Goal: Task Accomplishment & Management: Manage account settings

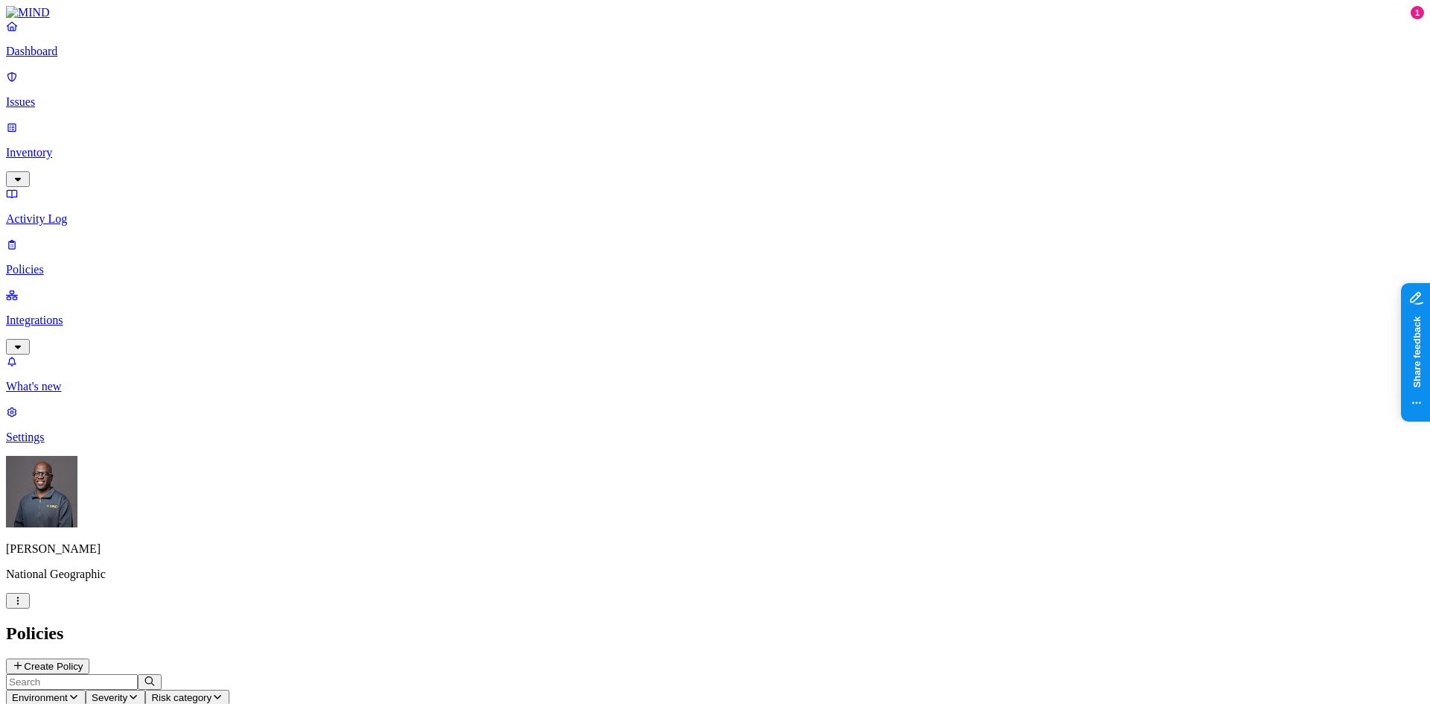
click at [24, 606] on icon "button" at bounding box center [18, 601] width 12 height 10
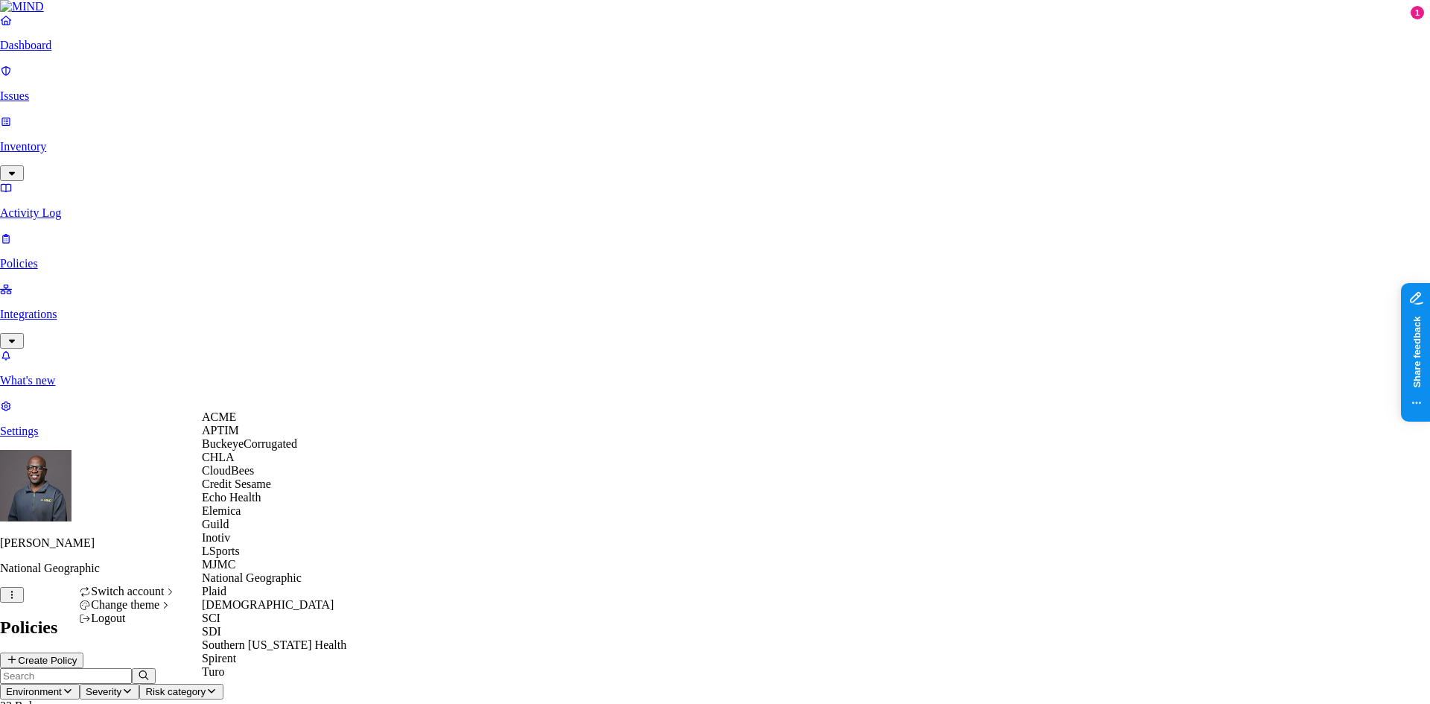
scroll to position [256, 0]
click at [98, 349] on nav "Dashboard Issues Inventory Activity Log Policies Integrations What's new 1 Sett…" at bounding box center [715, 225] width 1430 height 425
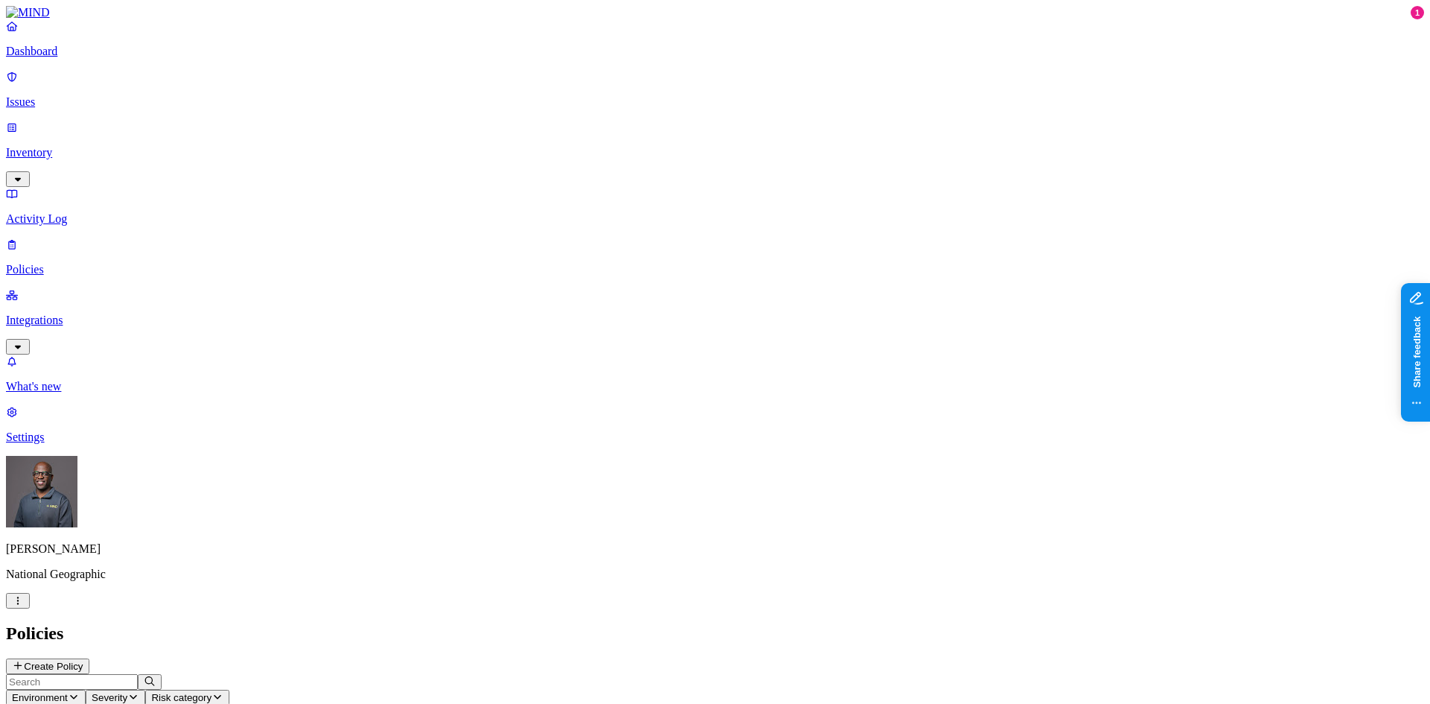
click at [118, 438] on nav "Dashboard Issues Inventory Activity Log Policies Integrations What's new 1 Sett…" at bounding box center [715, 231] width 1418 height 425
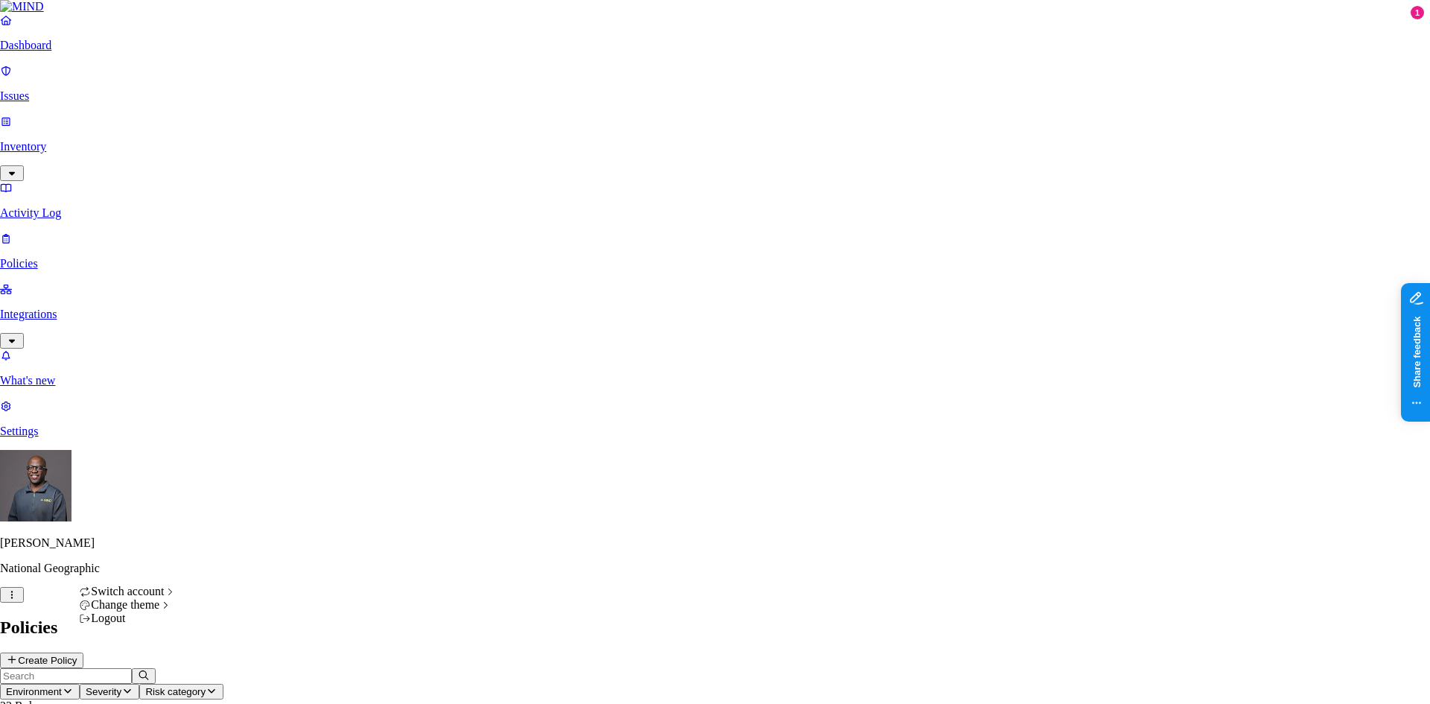
click at [124, 625] on div "Logout" at bounding box center [128, 618] width 98 height 13
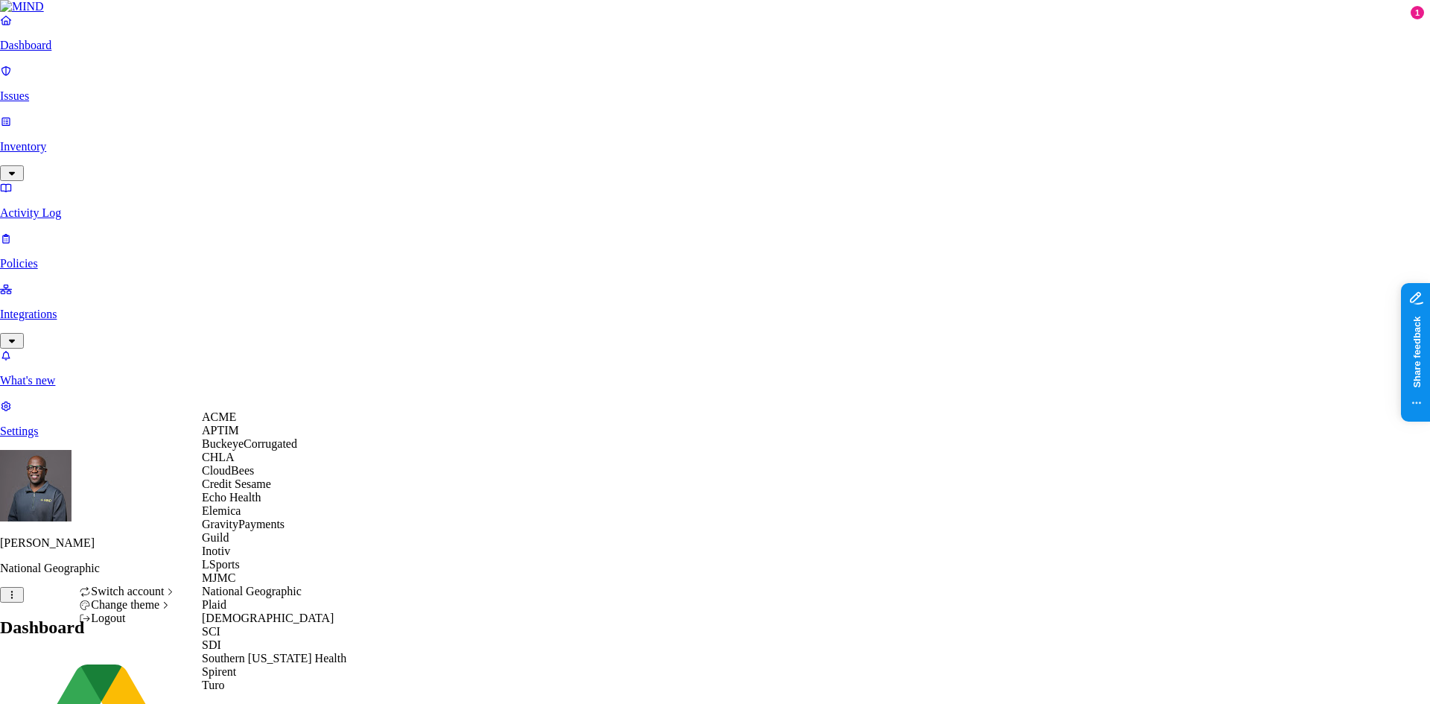
click at [238, 530] on span "GravityPayments" at bounding box center [243, 524] width 83 height 13
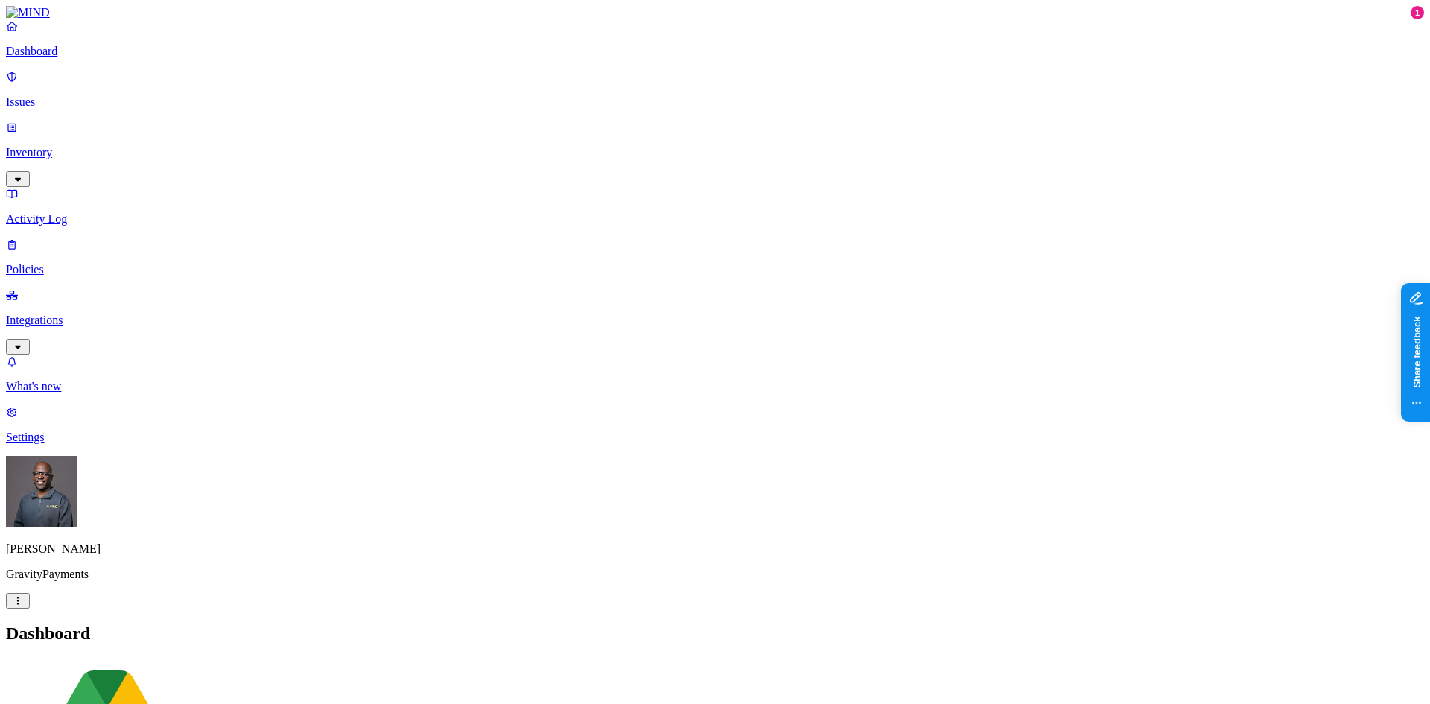
click at [66, 314] on p "Integrations" at bounding box center [715, 320] width 1418 height 13
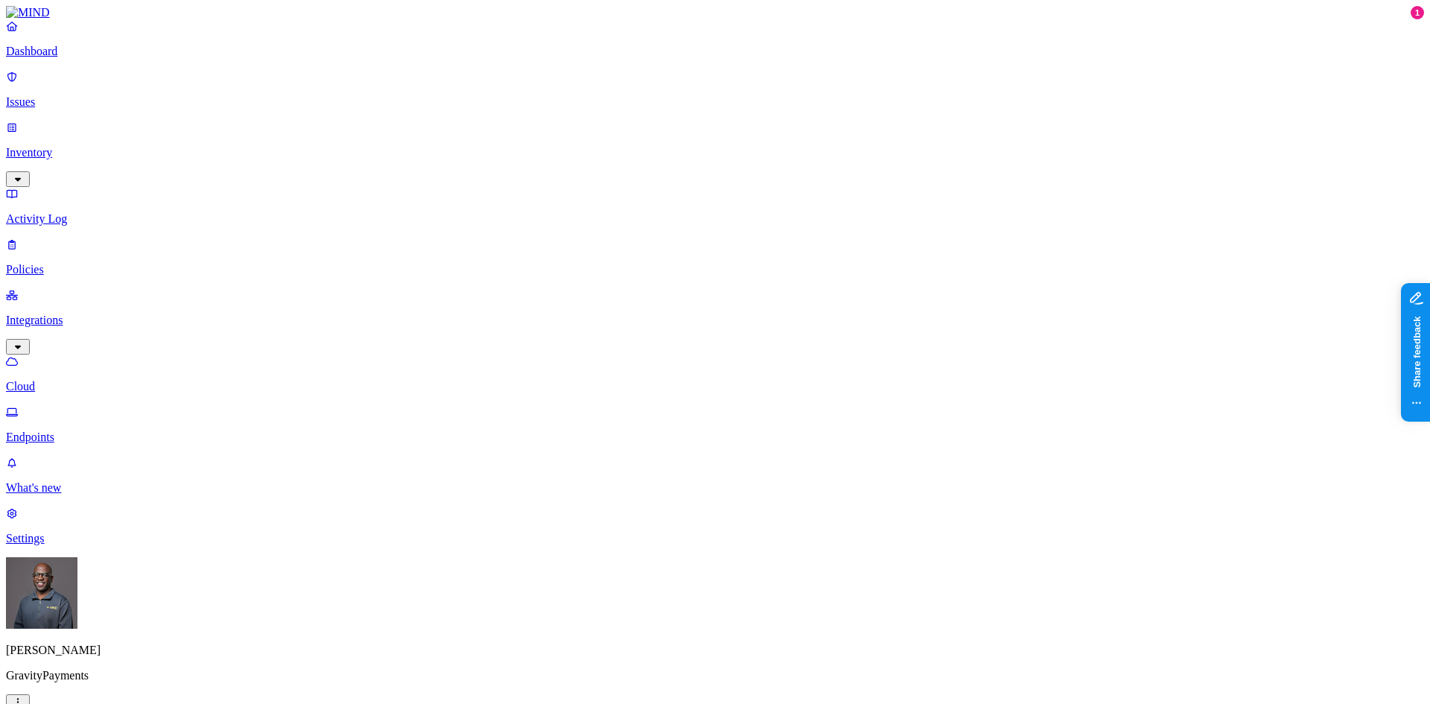
click at [70, 431] on p "Endpoints" at bounding box center [715, 437] width 1418 height 13
click at [73, 380] on p "Cloud" at bounding box center [715, 386] width 1418 height 13
click at [77, 58] on p "Dashboard" at bounding box center [715, 51] width 1418 height 13
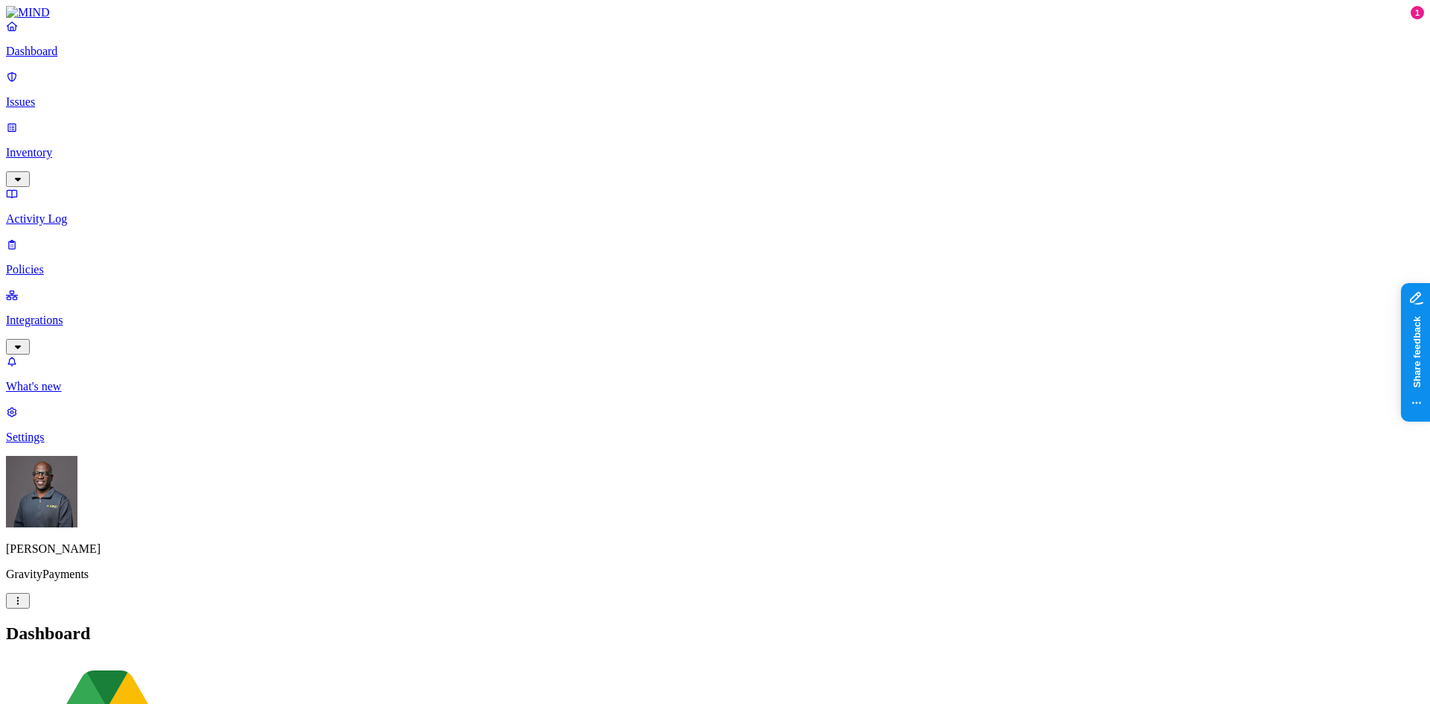
click at [145, 682] on html "Dashboard Issues Inventory Activity Log Policies Integrations What's new 1 Sett…" at bounding box center [715, 526] width 1430 height 1053
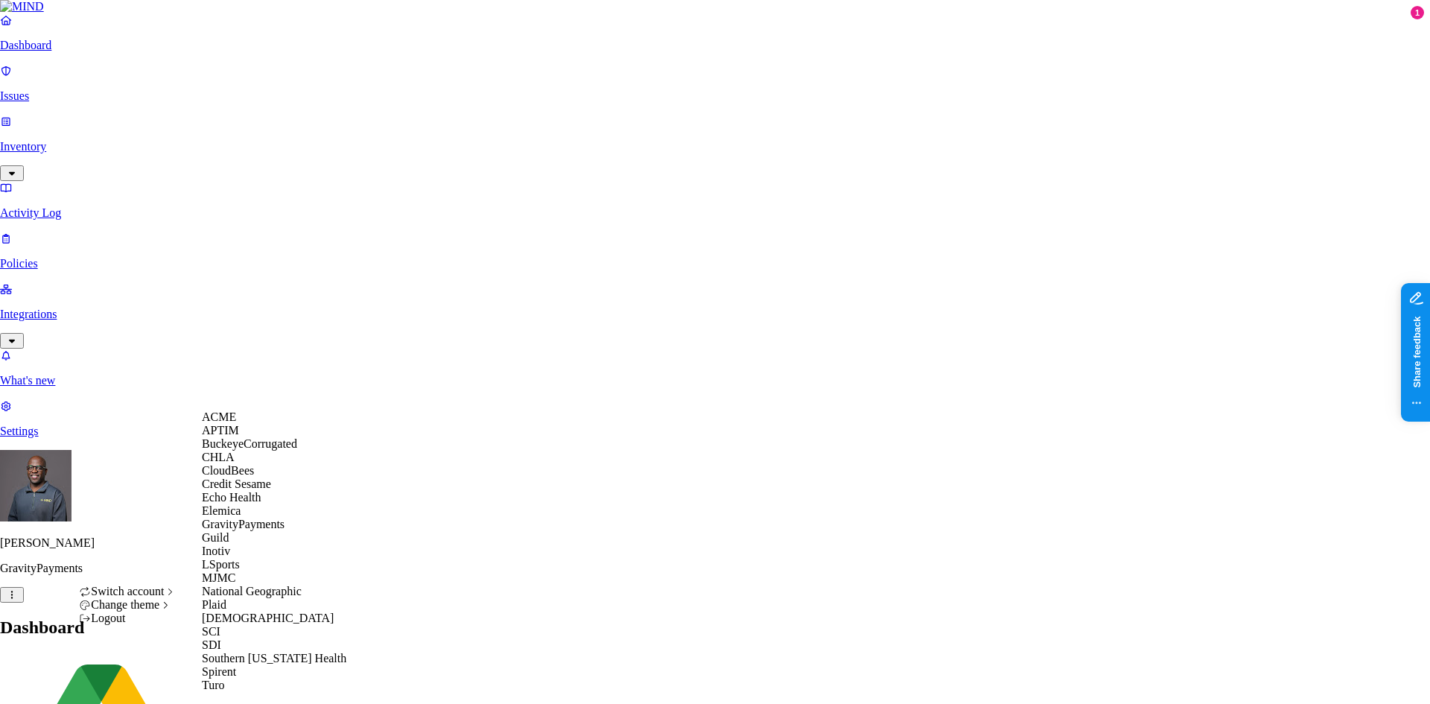
scroll to position [283, 0]
click at [261, 585] on span "National Geographic" at bounding box center [252, 591] width 100 height 13
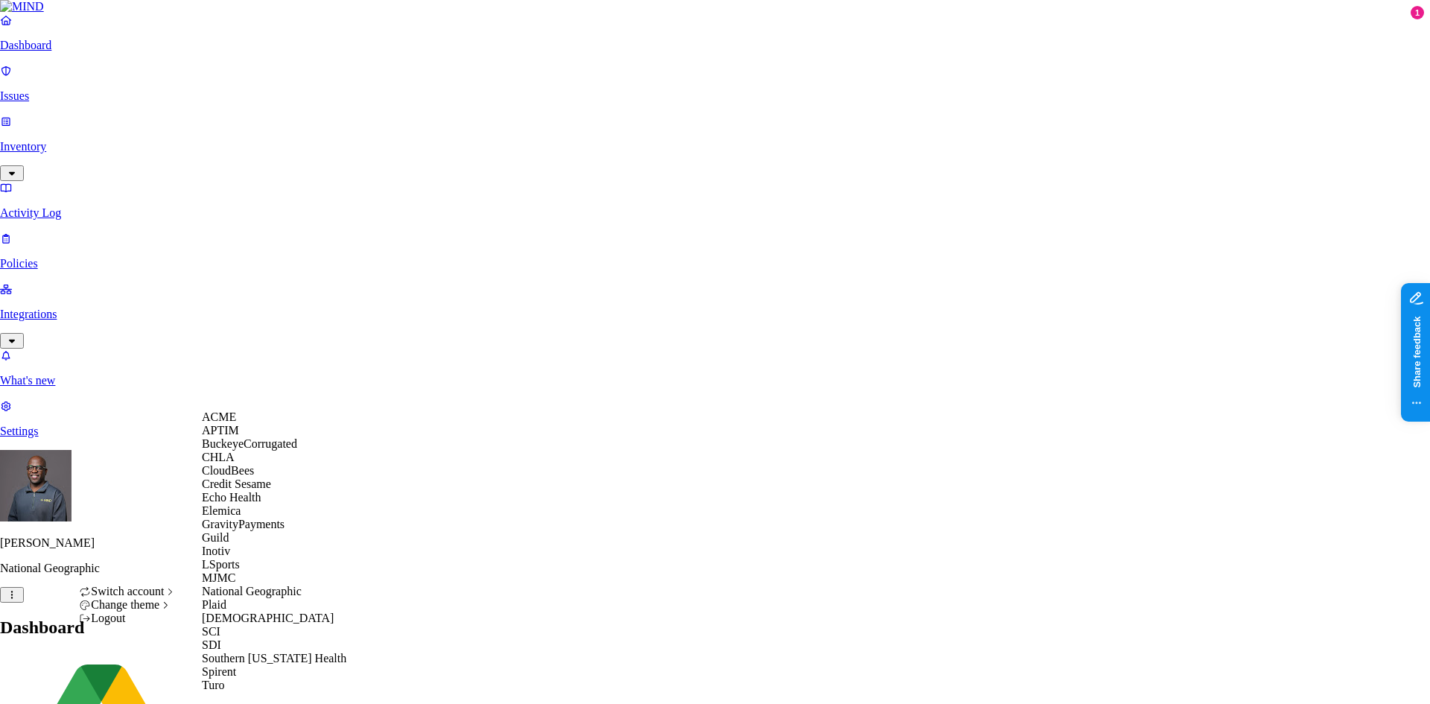
scroll to position [283, 0]
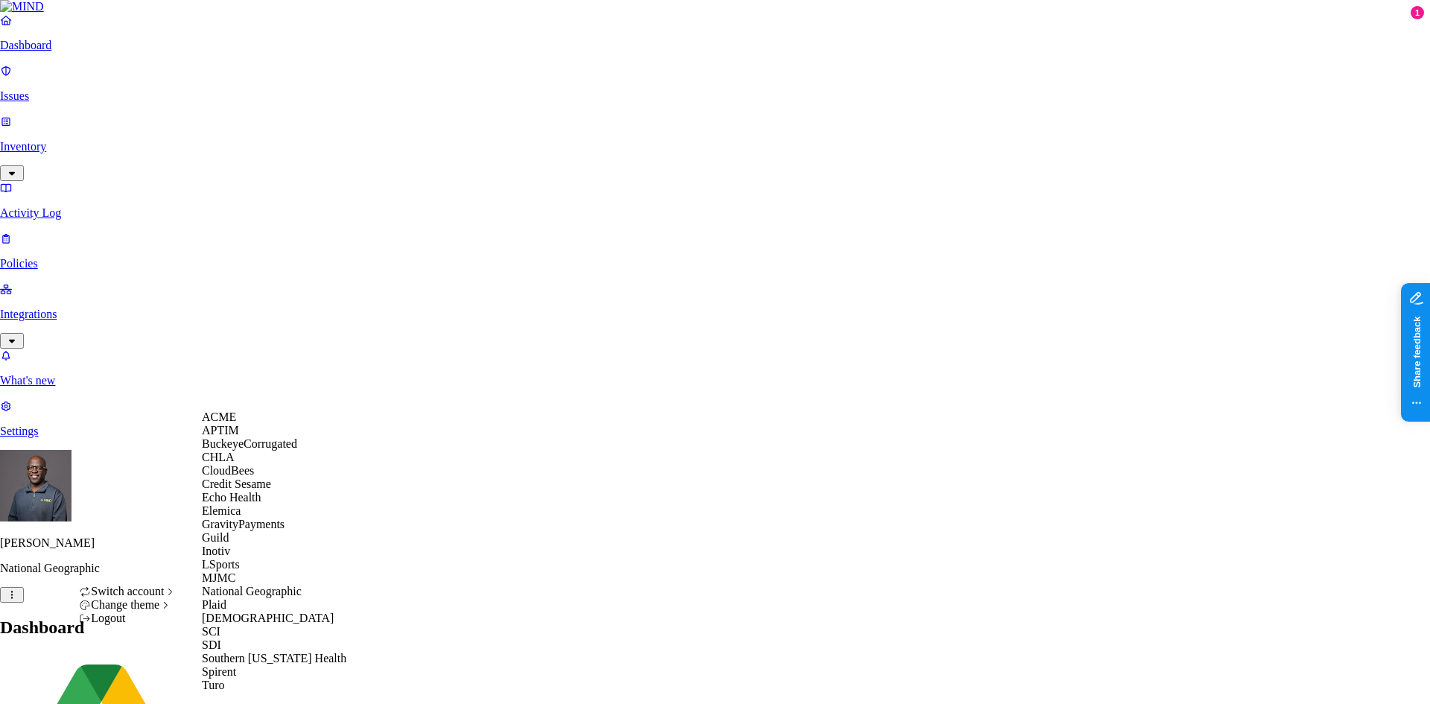
scroll to position [80, 0]
click at [248, 530] on span "GravityPayments" at bounding box center [243, 524] width 83 height 13
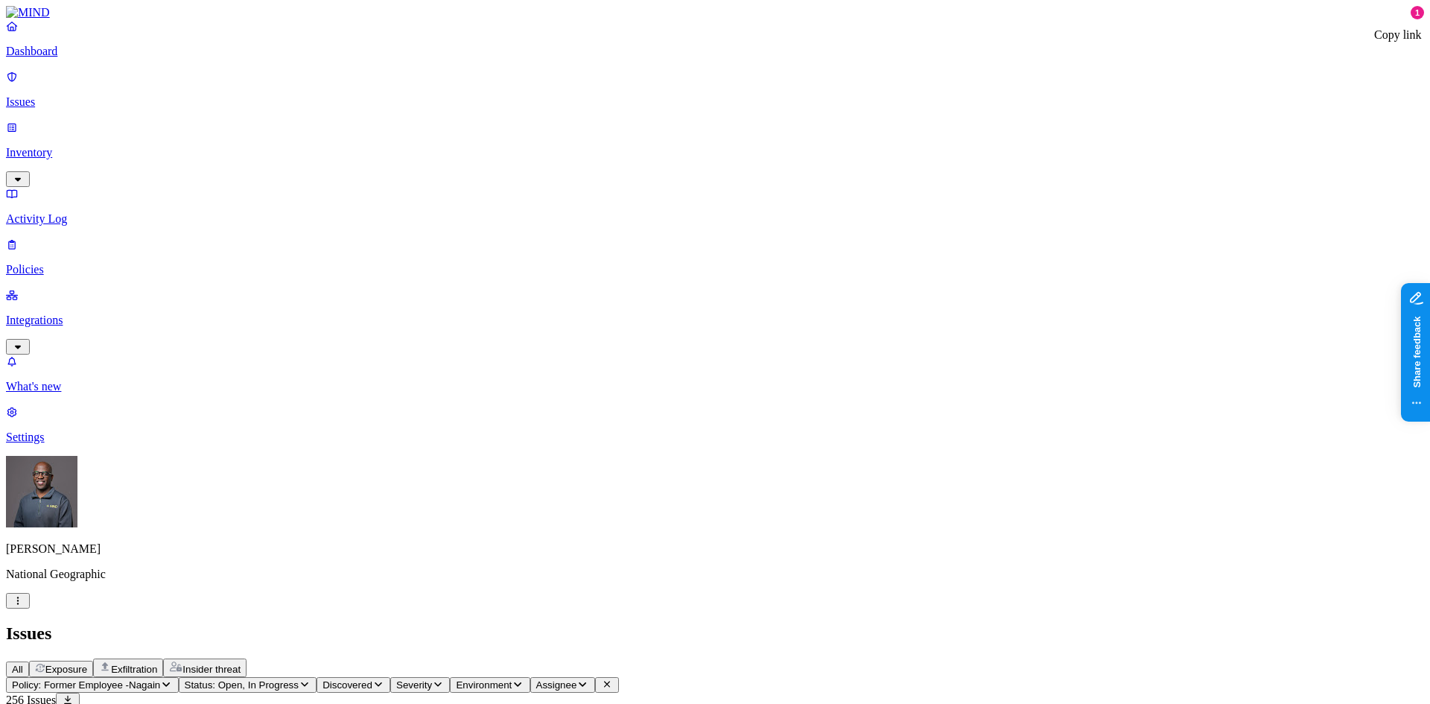
scroll to position [222, 0]
click at [24, 606] on icon "button" at bounding box center [18, 601] width 12 height 10
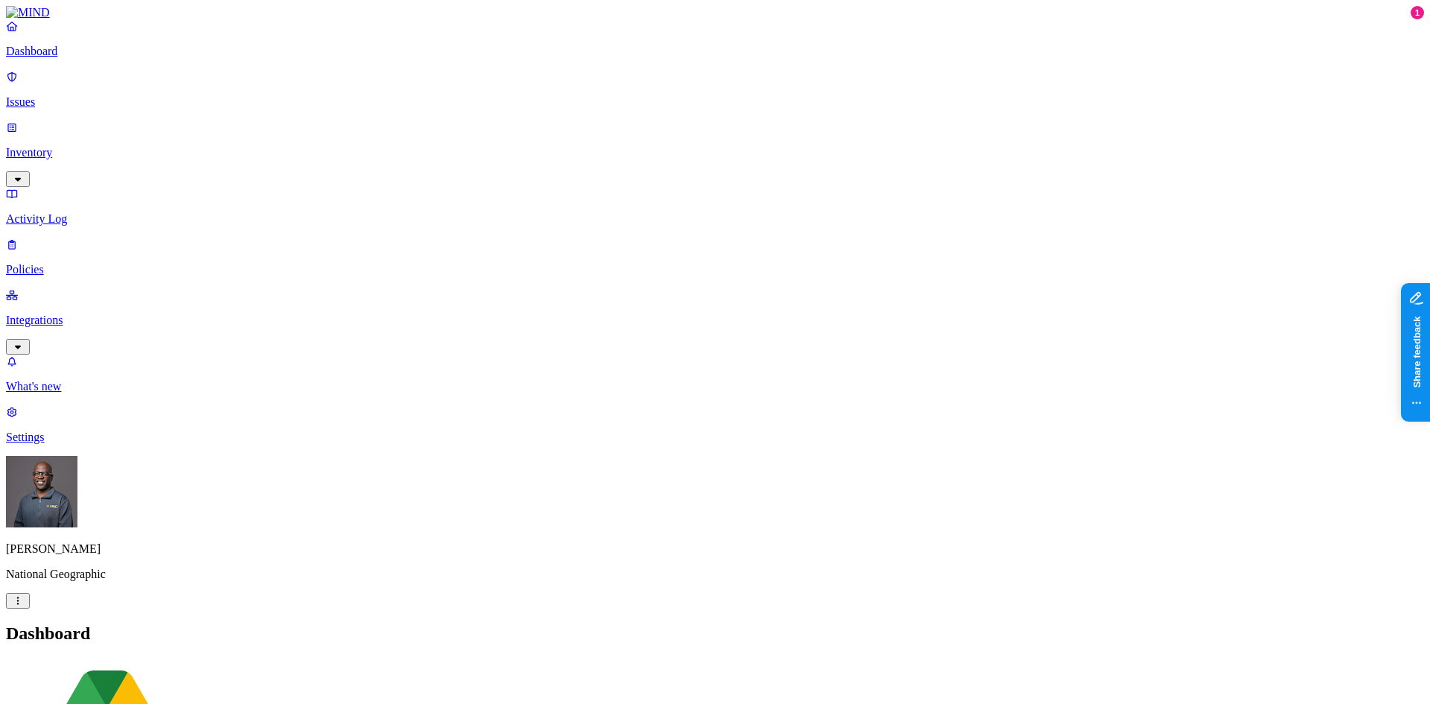
scroll to position [223, 0]
click at [24, 606] on icon "button" at bounding box center [18, 601] width 12 height 10
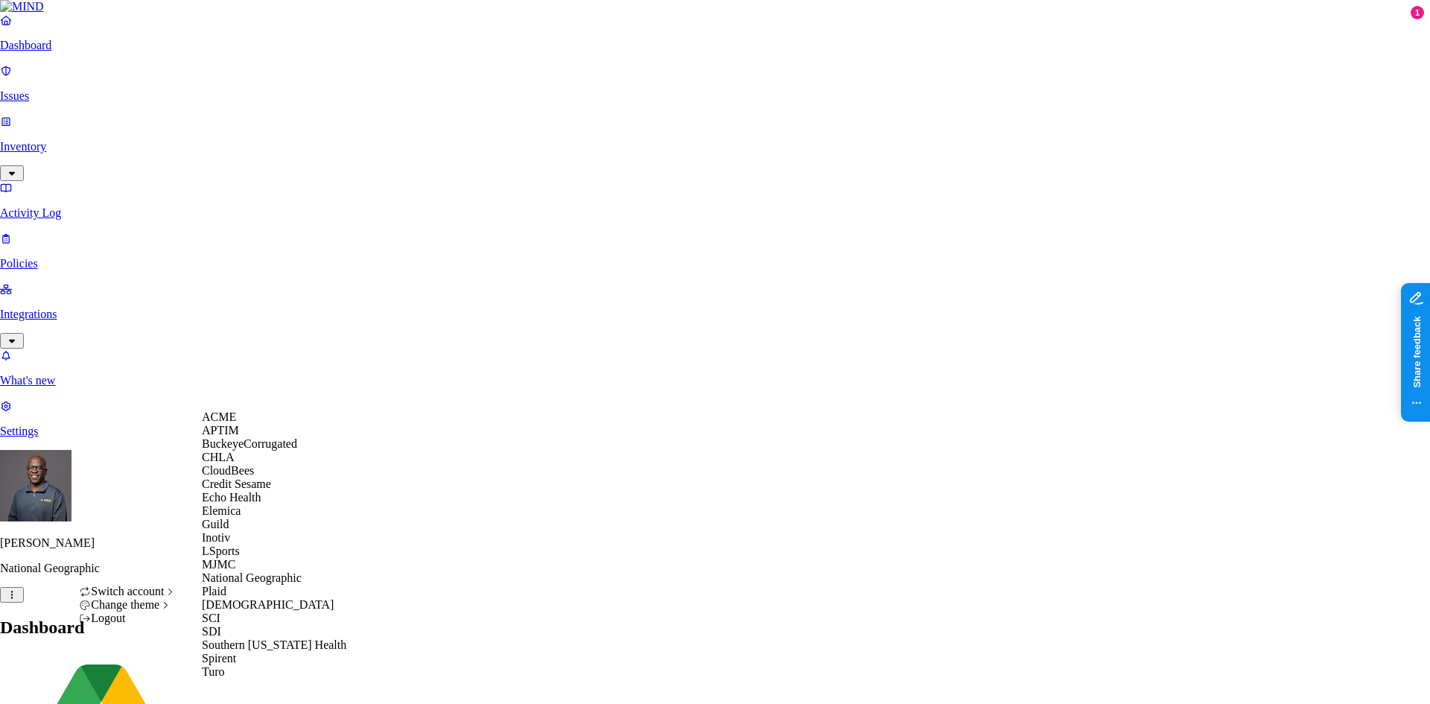
click at [112, 438] on nav "Dashboard Issues Inventory Activity Log Policies Integrations What's new 1 Sett…" at bounding box center [715, 225] width 1430 height 425
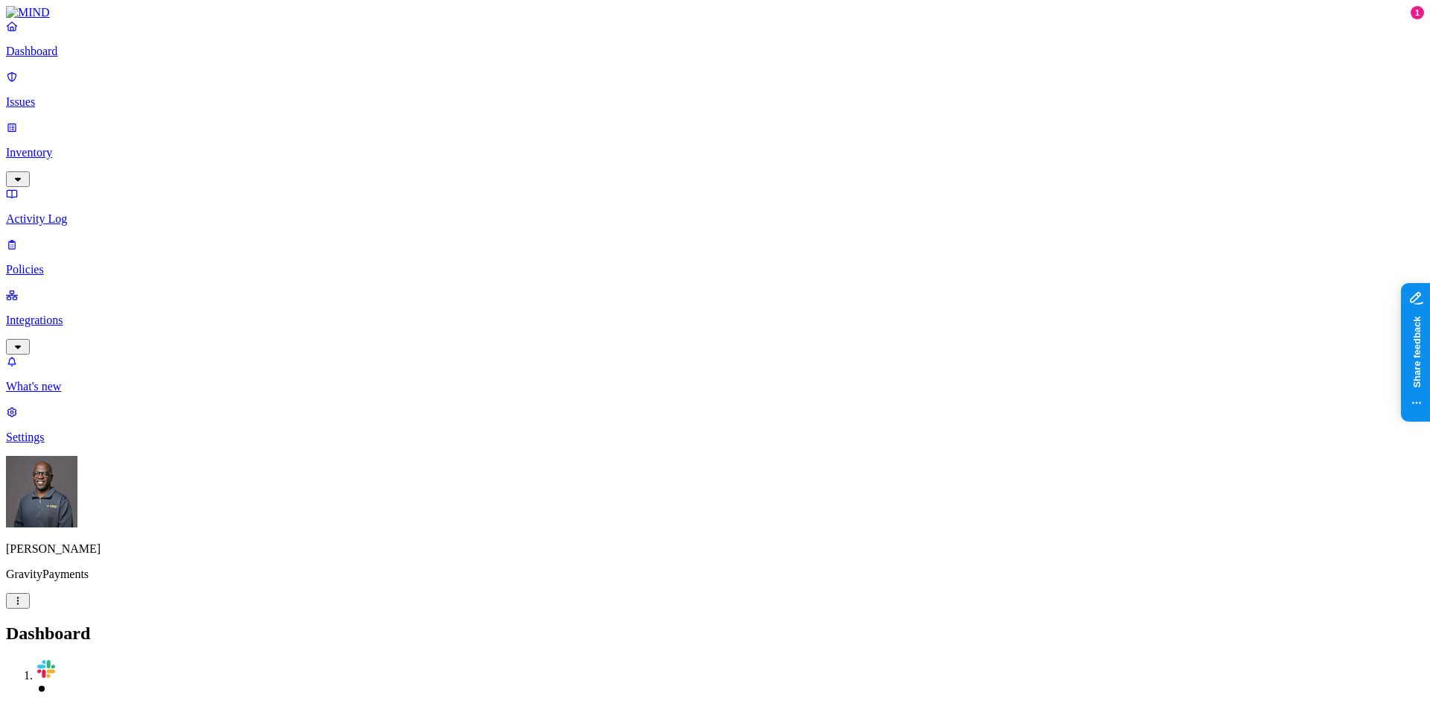
click at [62, 314] on p "Integrations" at bounding box center [715, 320] width 1418 height 13
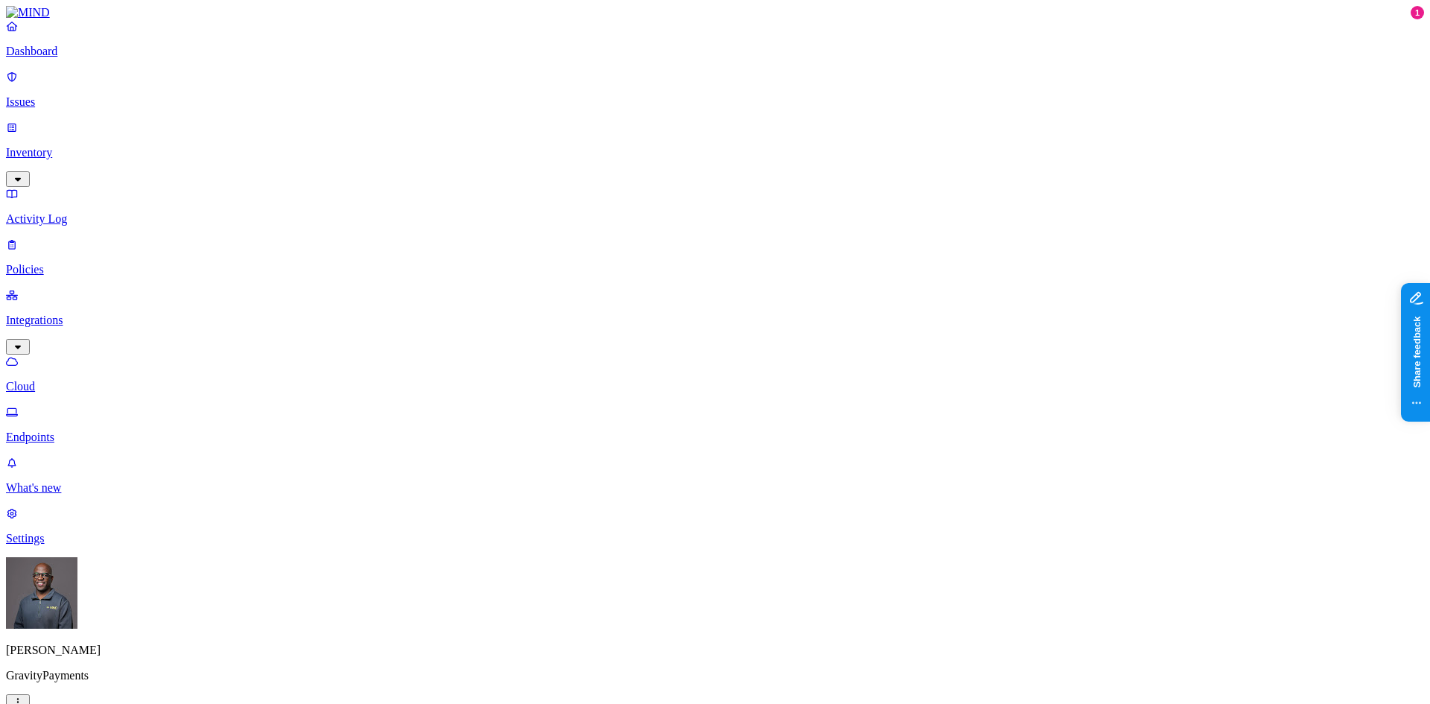
click at [66, 431] on p "Endpoints" at bounding box center [715, 437] width 1418 height 13
click at [76, 380] on p "Cloud" at bounding box center [715, 386] width 1418 height 13
click at [69, 146] on p "Inventory" at bounding box center [715, 152] width 1418 height 13
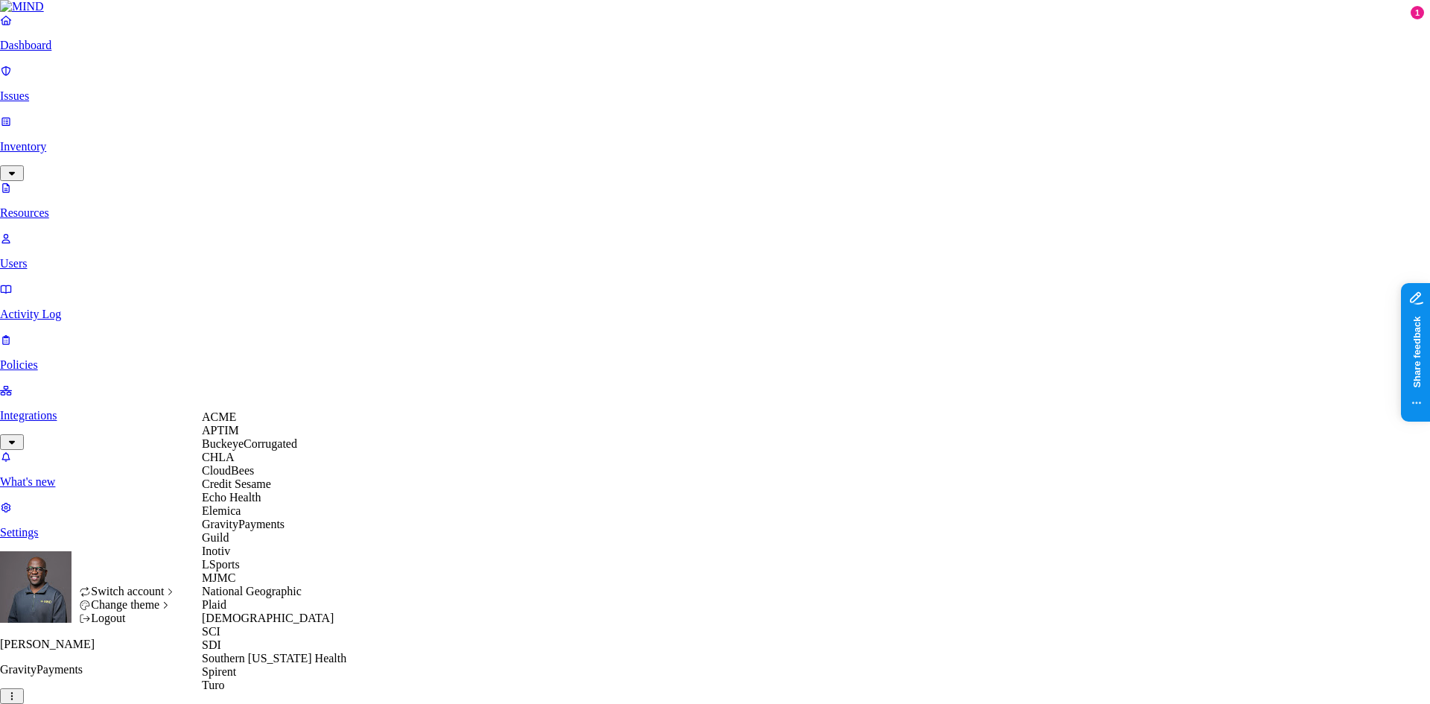
scroll to position [237, 0]
click at [218, 571] on span "MJMC" at bounding box center [219, 577] width 34 height 13
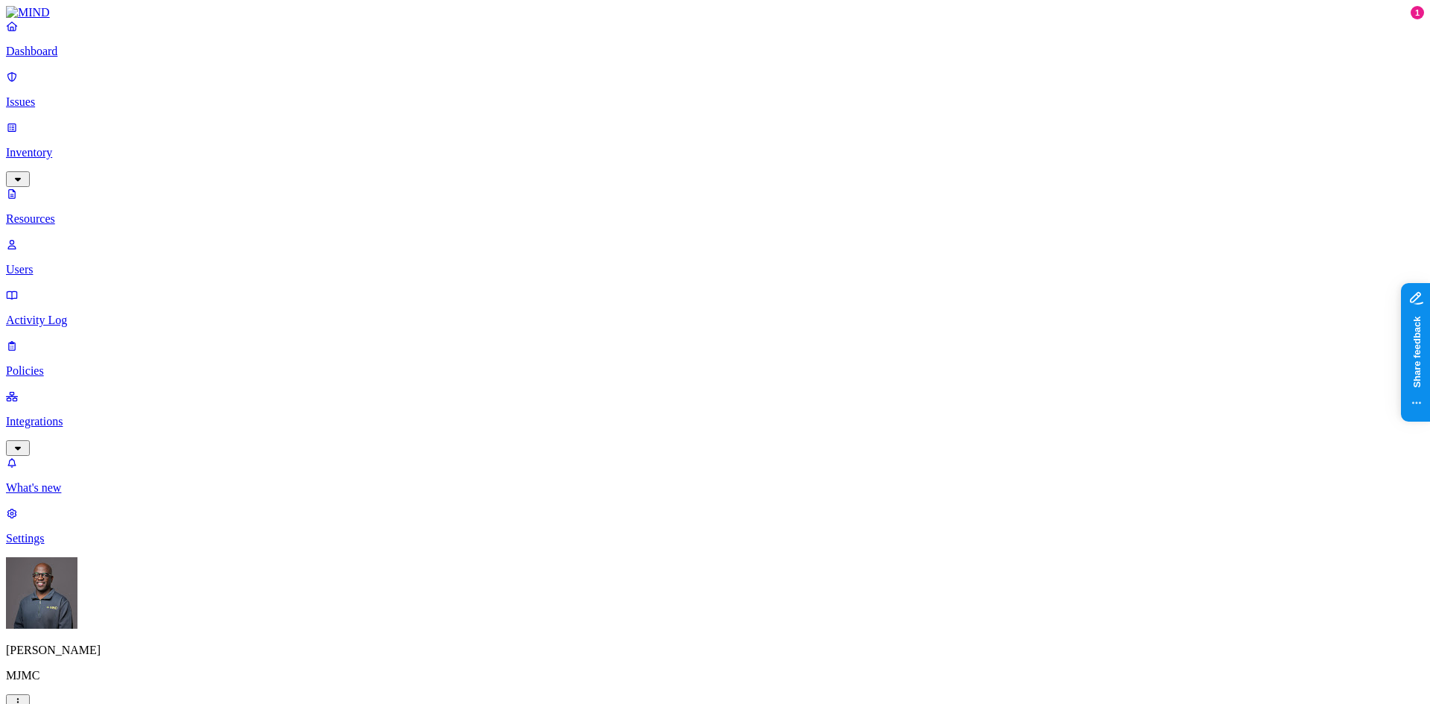
click at [72, 415] on p "Integrations" at bounding box center [715, 421] width 1418 height 13
click at [141, 682] on html "Dashboard Issues Inventory Activity Log Policies Integrations Cloud Endpoints W…" at bounding box center [715, 467] width 1430 height 935
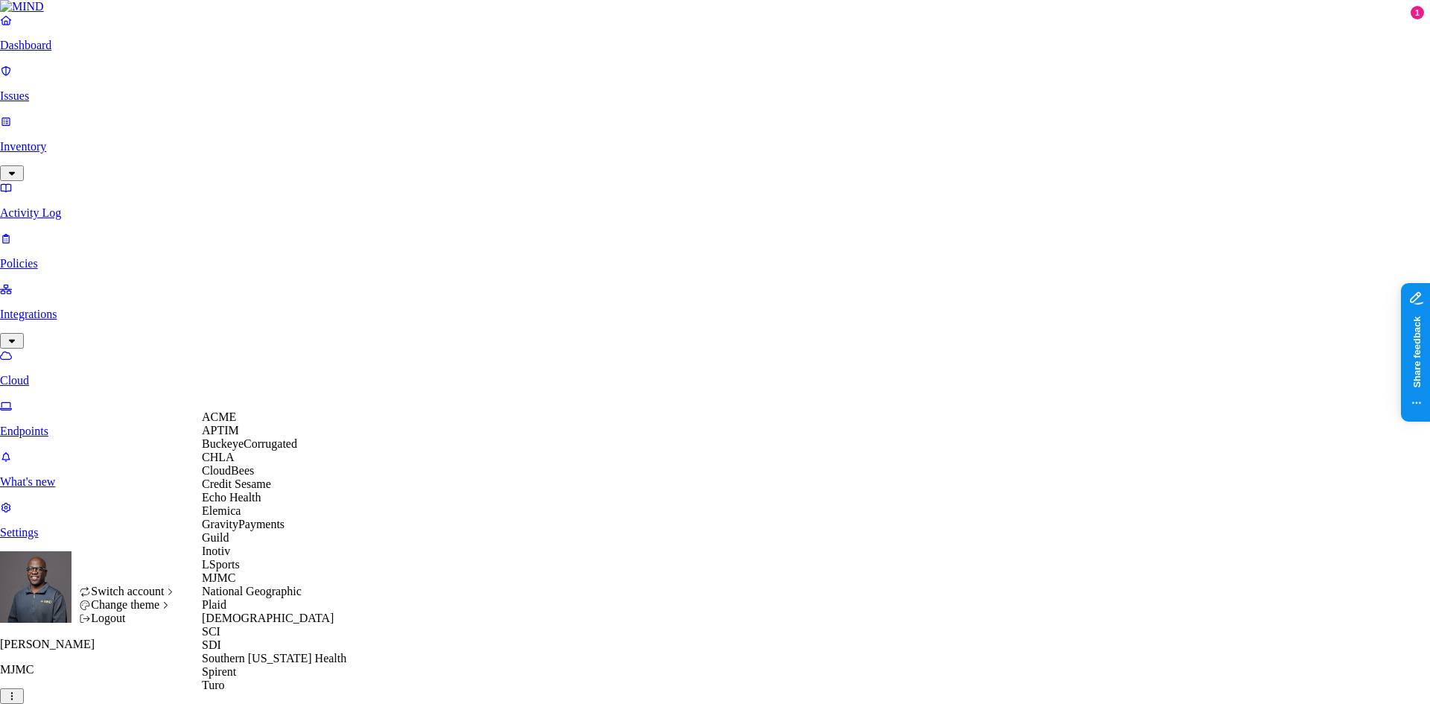
click at [462, 425] on html "Dashboard Issues Inventory Activity Log Policies Integrations Cloud Endpoints W…" at bounding box center [715, 464] width 1430 height 929
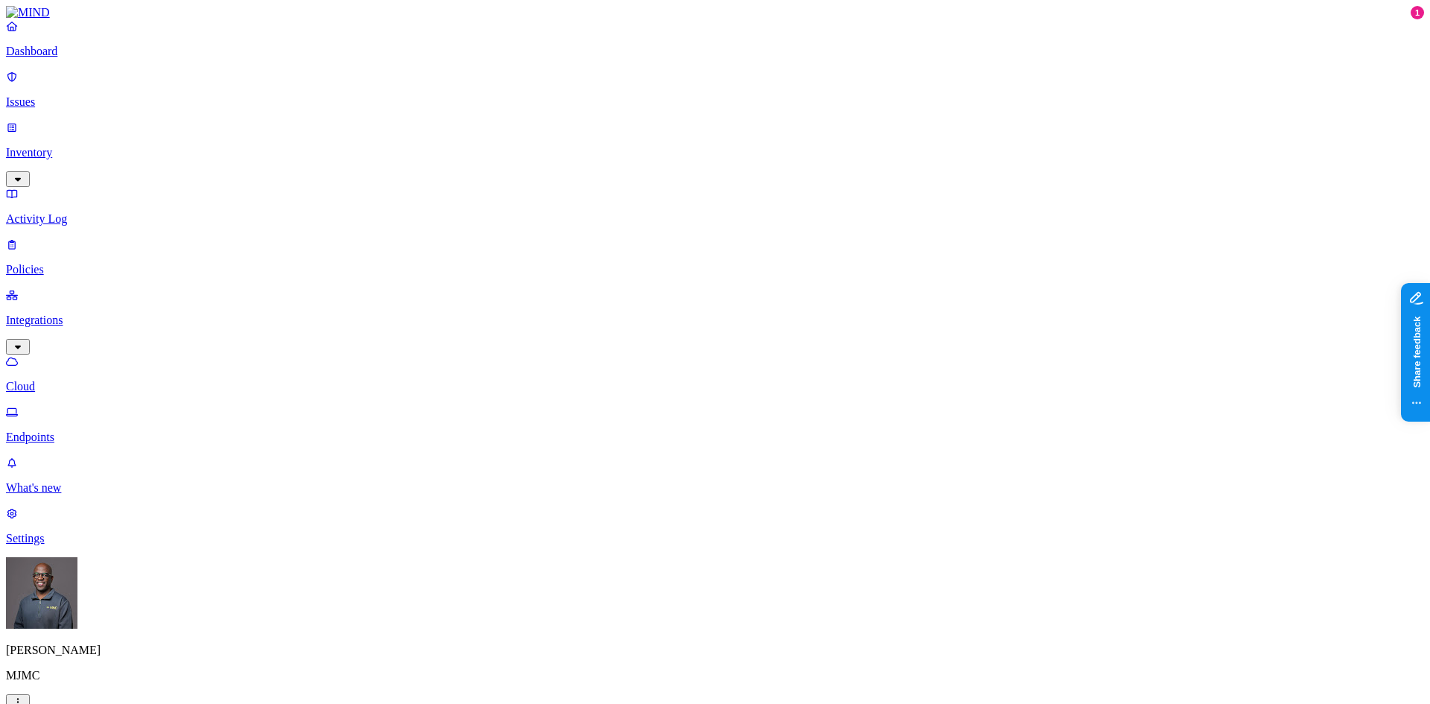
click at [55, 58] on p "Dashboard" at bounding box center [715, 51] width 1418 height 13
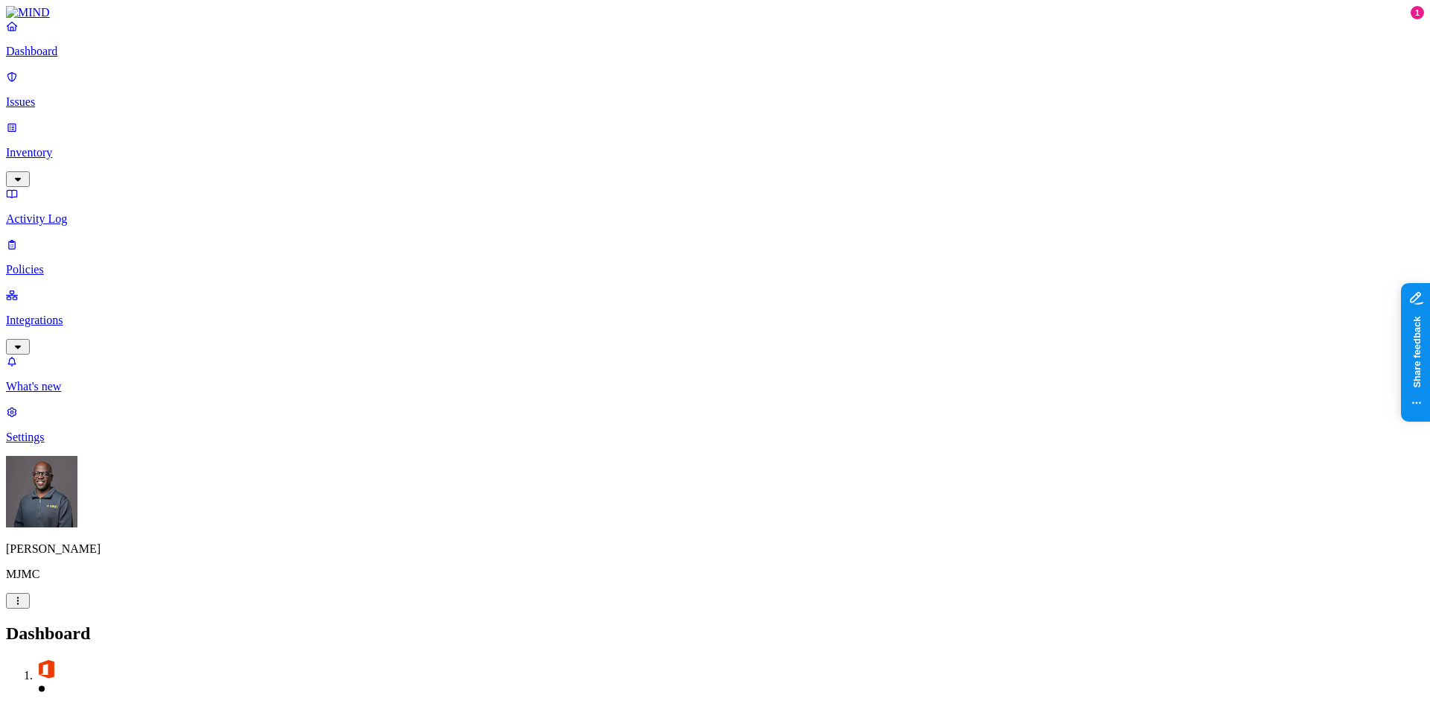
click at [63, 314] on p "Integrations" at bounding box center [715, 320] width 1418 height 13
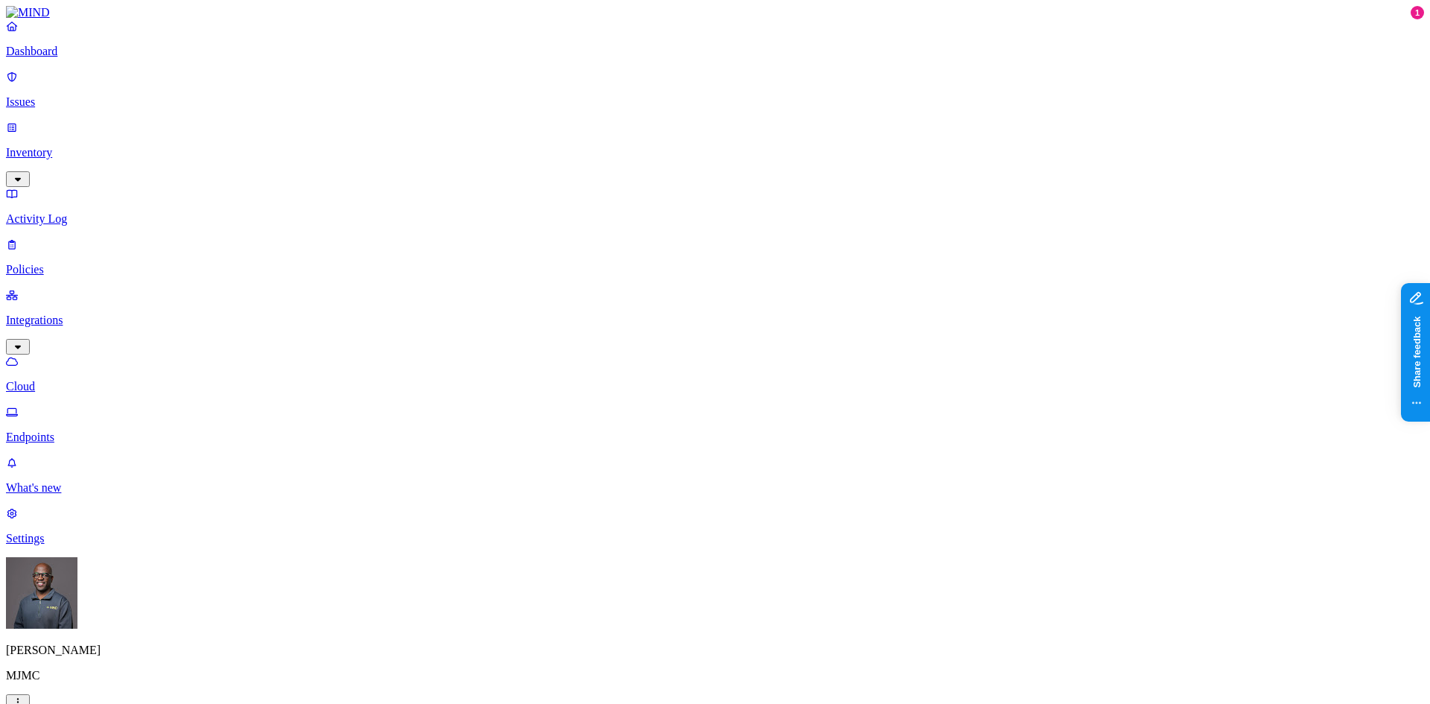
click at [65, 431] on p "Endpoints" at bounding box center [715, 437] width 1418 height 13
click at [63, 380] on p "Cloud" at bounding box center [715, 386] width 1418 height 13
click at [55, 58] on p "Dashboard" at bounding box center [715, 51] width 1418 height 13
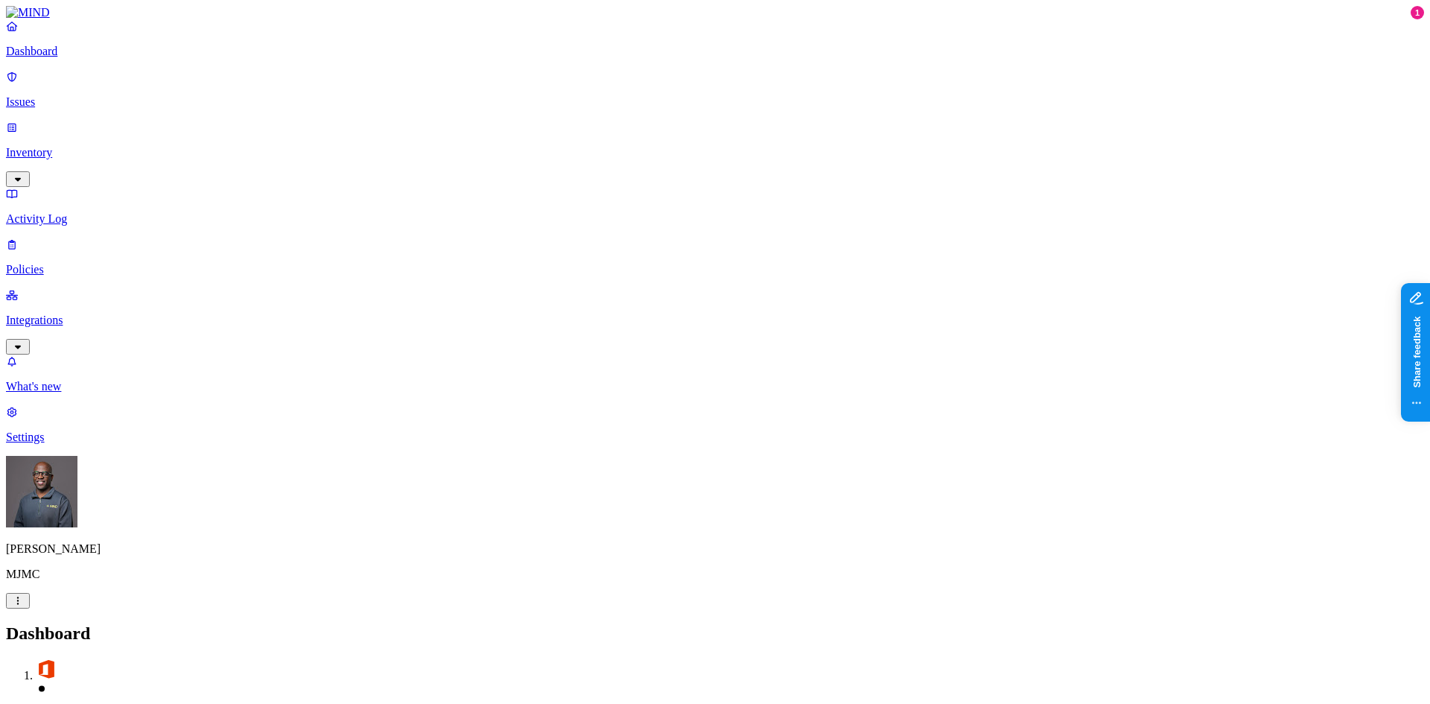
click at [51, 263] on p "Policies" at bounding box center [715, 269] width 1418 height 13
click at [39, 314] on p "Integrations" at bounding box center [715, 320] width 1418 height 13
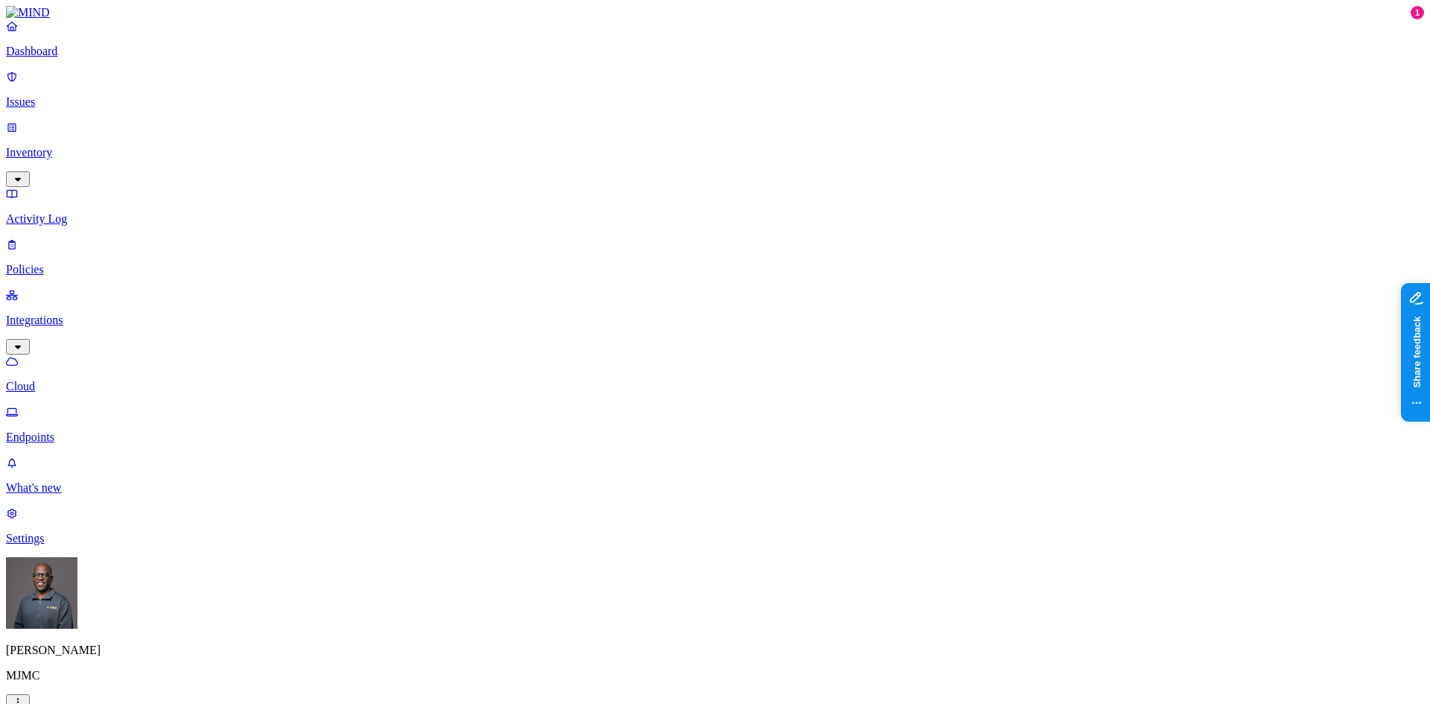
click at [77, 431] on p "Endpoints" at bounding box center [715, 437] width 1418 height 13
click at [75, 380] on p "Cloud" at bounding box center [715, 386] width 1418 height 13
click at [66, 95] on p "Issues" at bounding box center [715, 101] width 1418 height 13
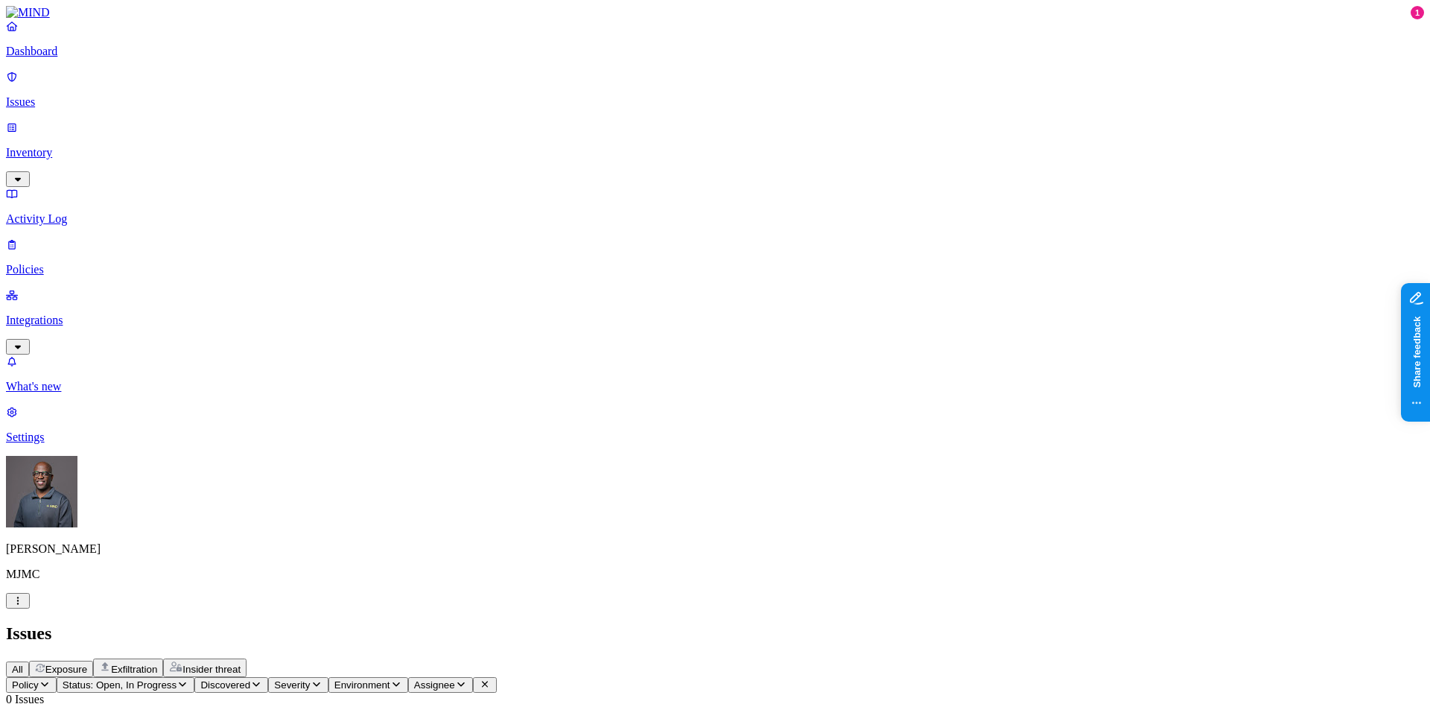
click at [68, 58] on p "Dashboard" at bounding box center [715, 51] width 1418 height 13
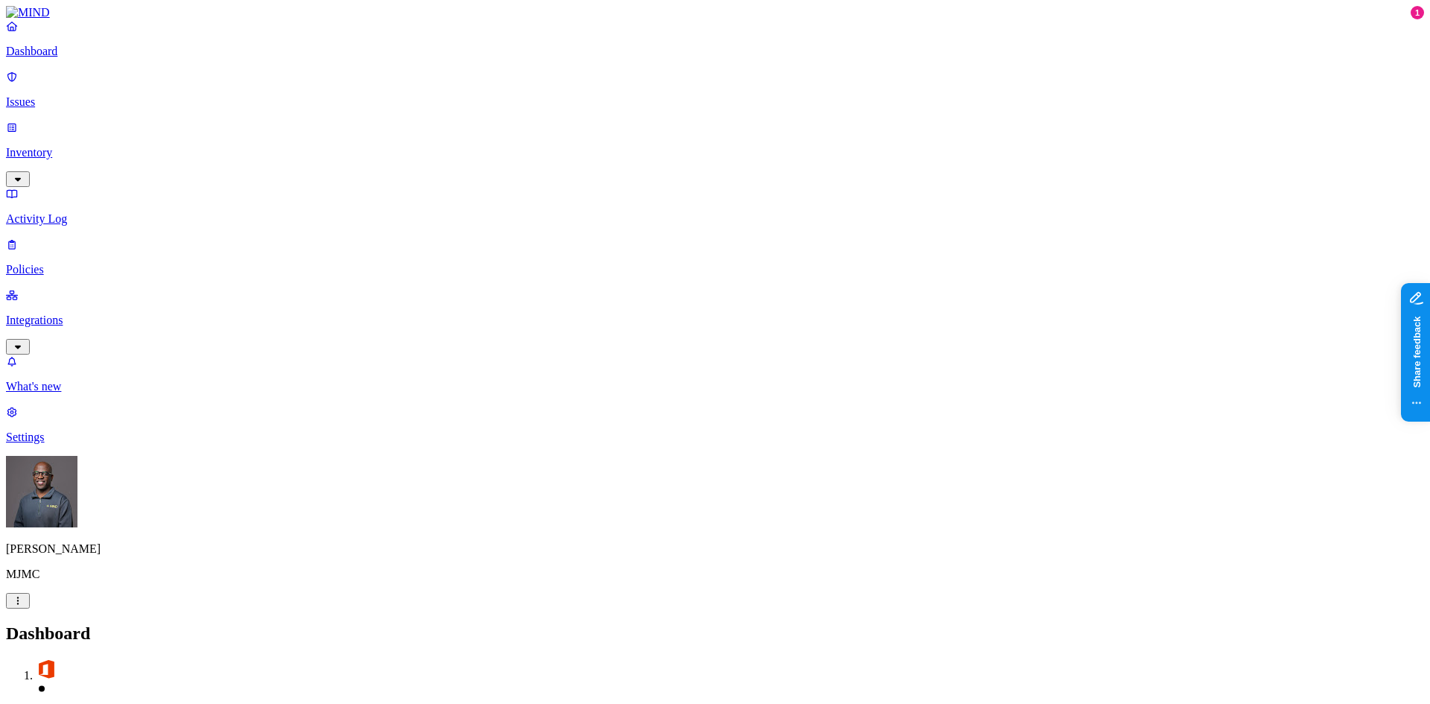
click at [49, 263] on p "Policies" at bounding box center [715, 269] width 1418 height 13
click at [89, 659] on button "Create Policy" at bounding box center [47, 667] width 83 height 16
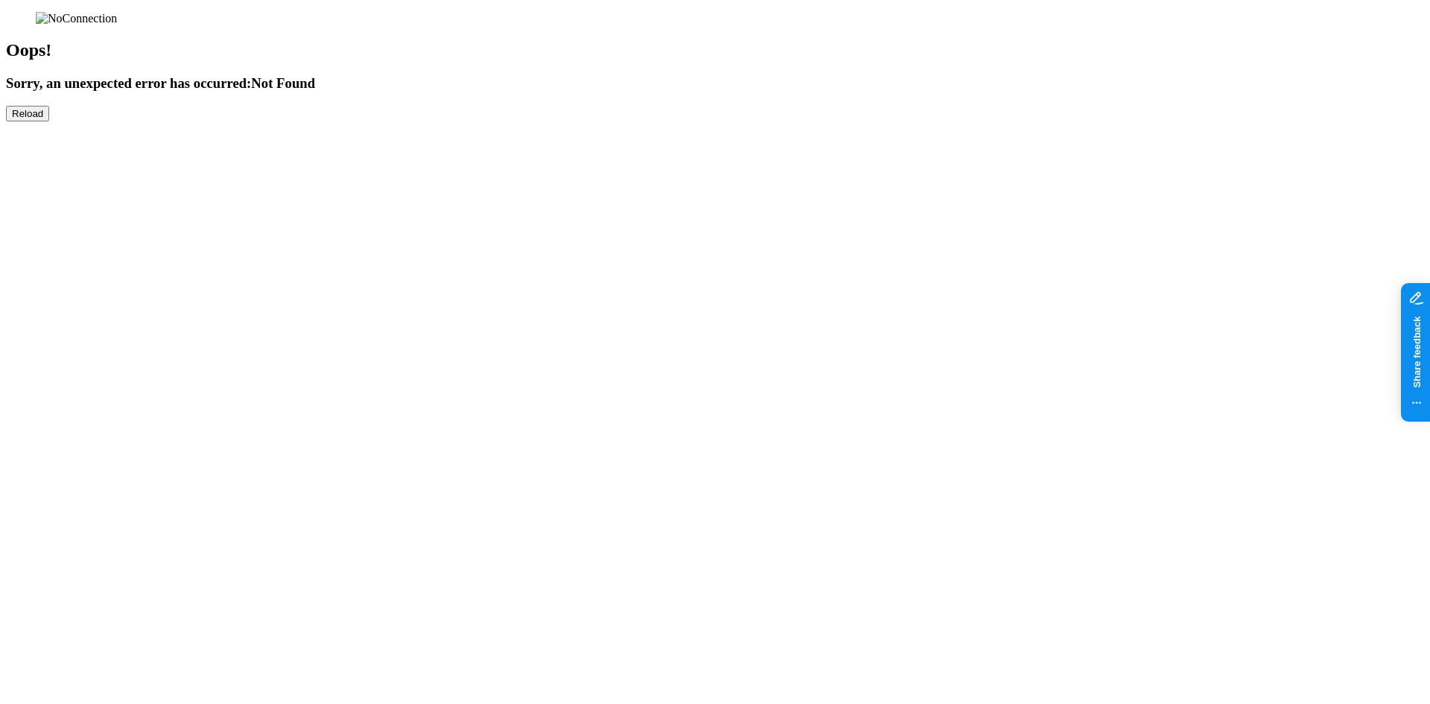
click at [49, 121] on button "Reload" at bounding box center [27, 114] width 43 height 16
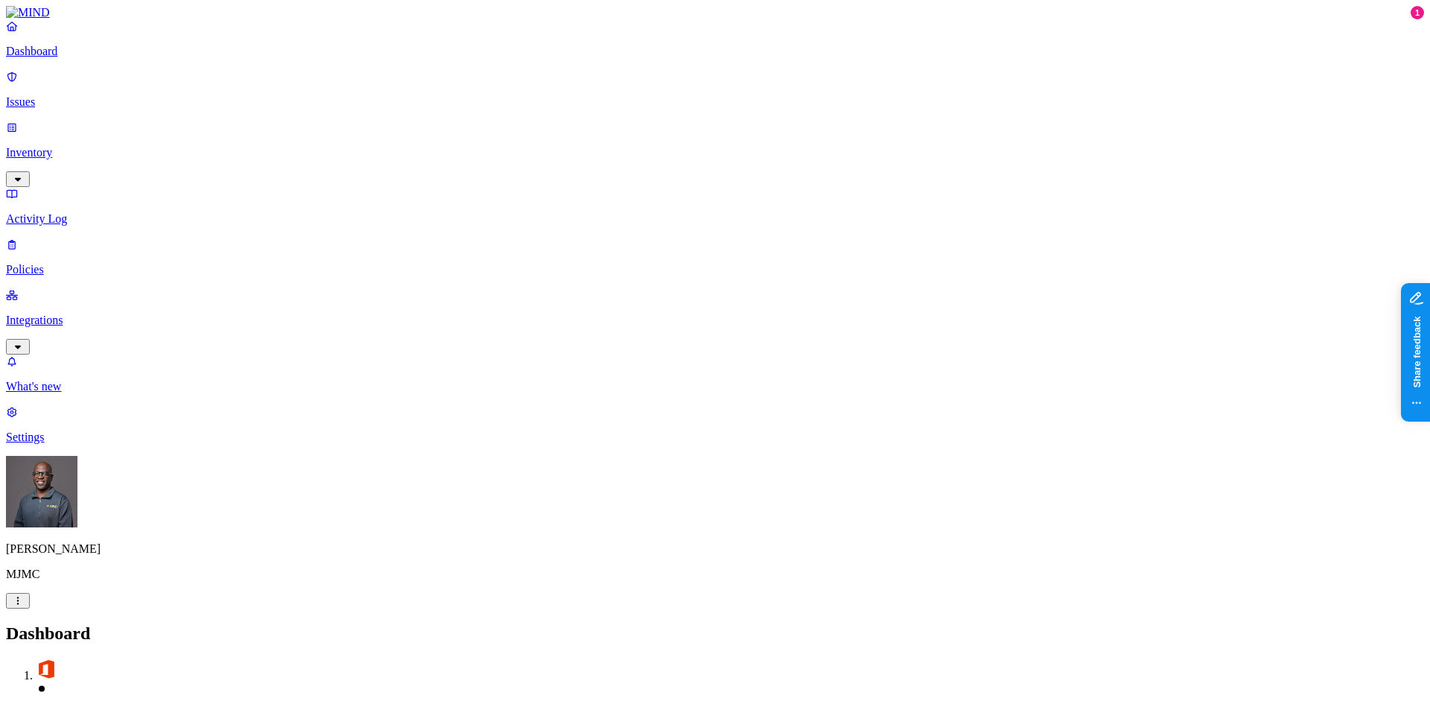
click at [80, 146] on p "Inventory" at bounding box center [715, 152] width 1418 height 13
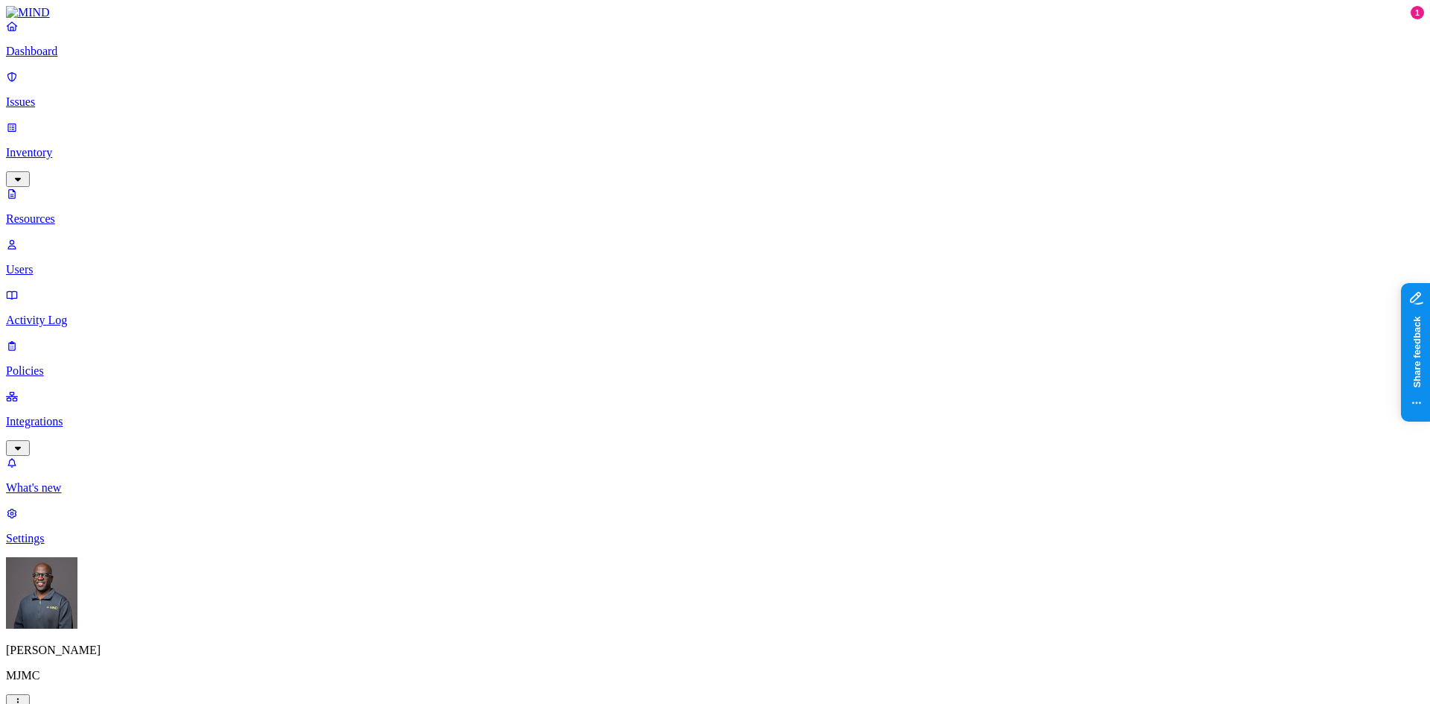
click at [68, 95] on p "Issues" at bounding box center [715, 101] width 1418 height 13
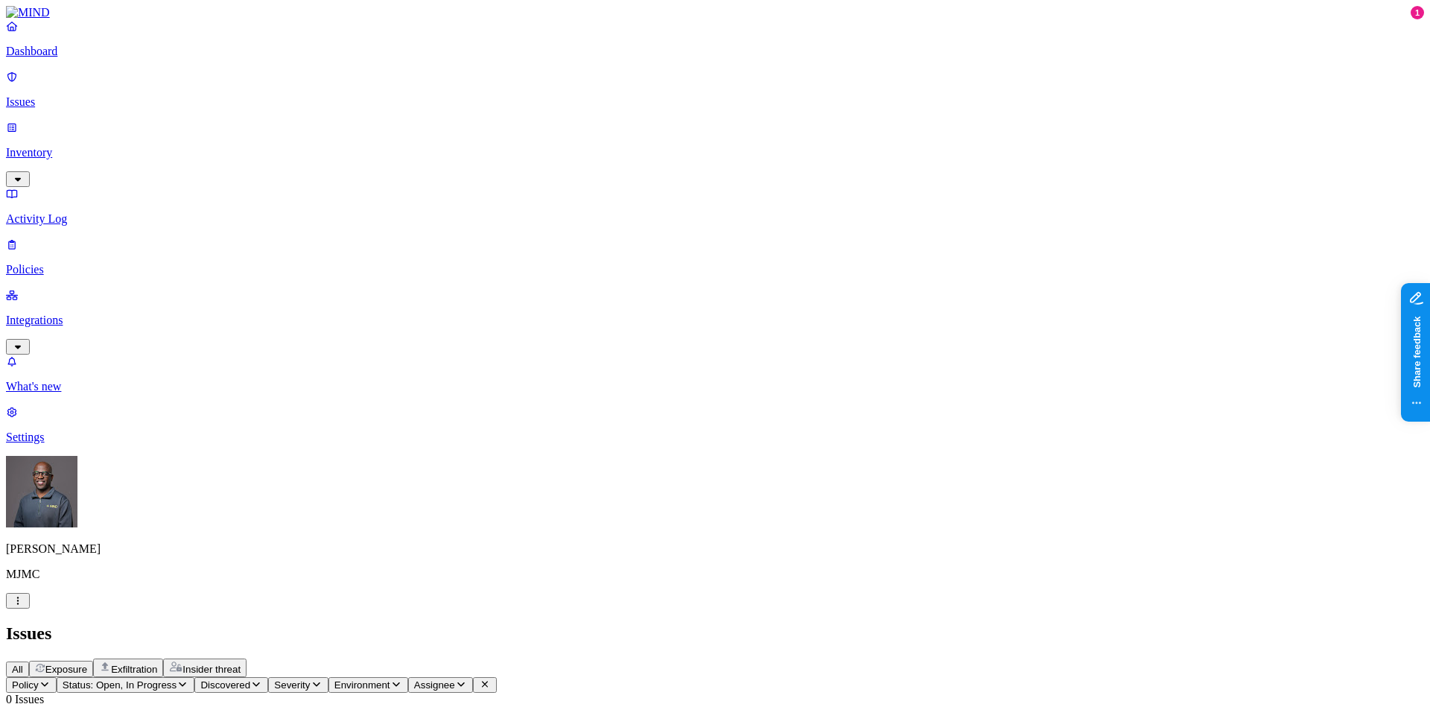
click at [142, 682] on html "Dashboard Issues Inventory Activity Log Policies Integrations What's new 1 Sett…" at bounding box center [715, 471] width 1430 height 942
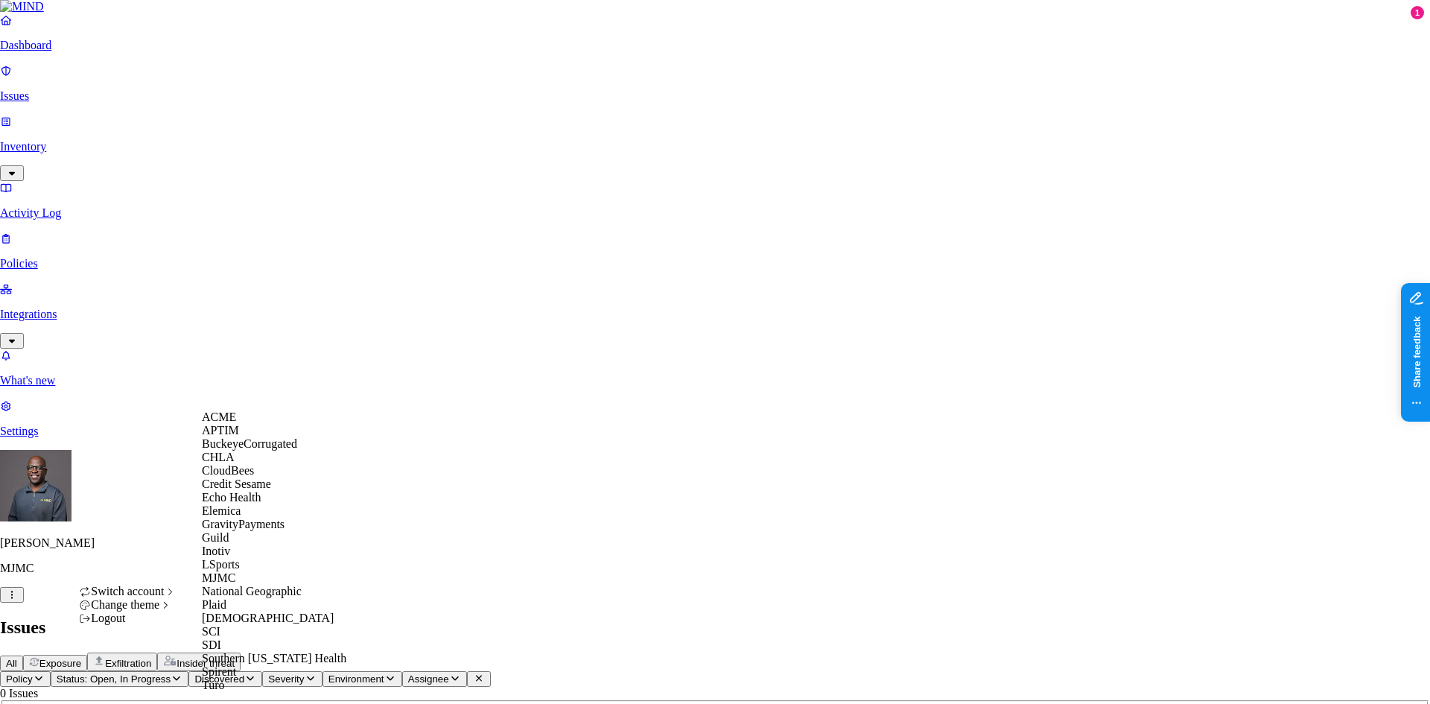
click at [236, 423] on span "ACME" at bounding box center [219, 416] width 34 height 13
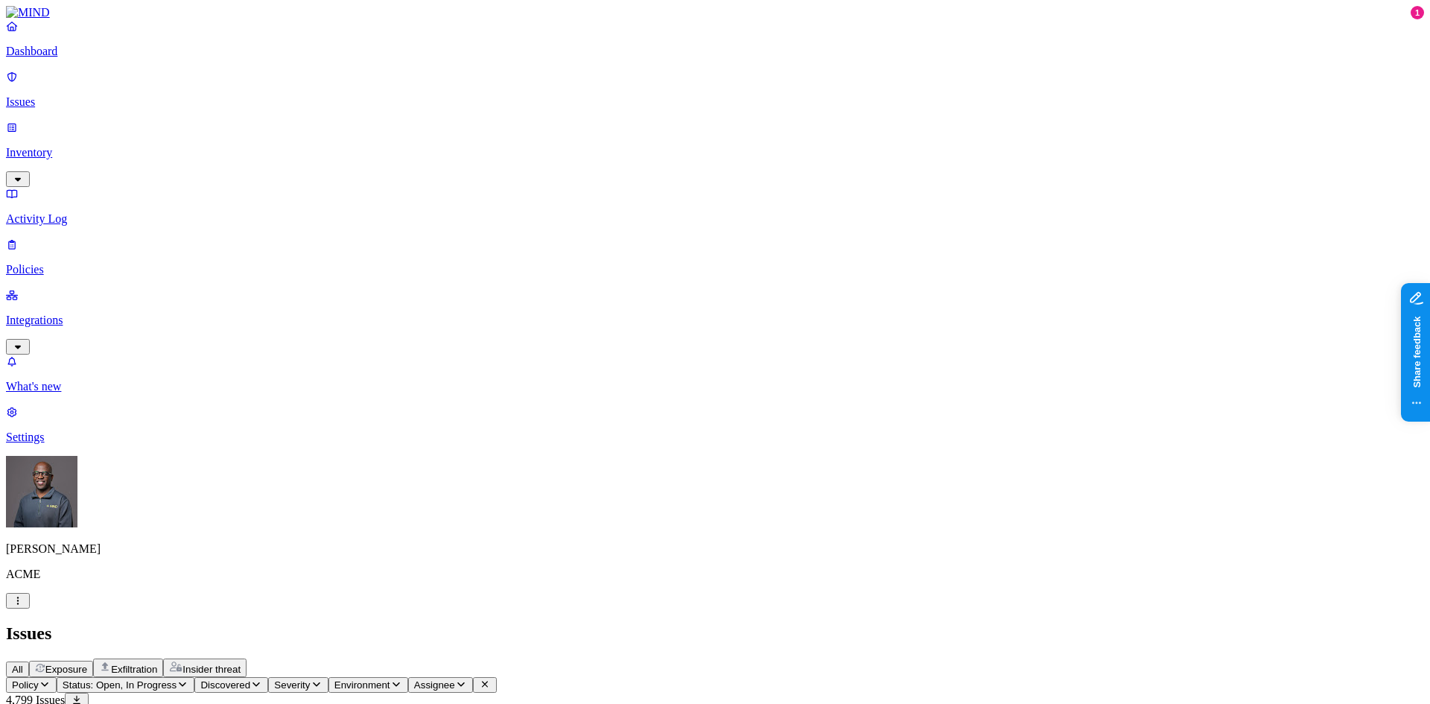
scroll to position [223, 0]
drag, startPoint x: 196, startPoint y: 372, endPoint x: 203, endPoint y: 385, distance: 15.3
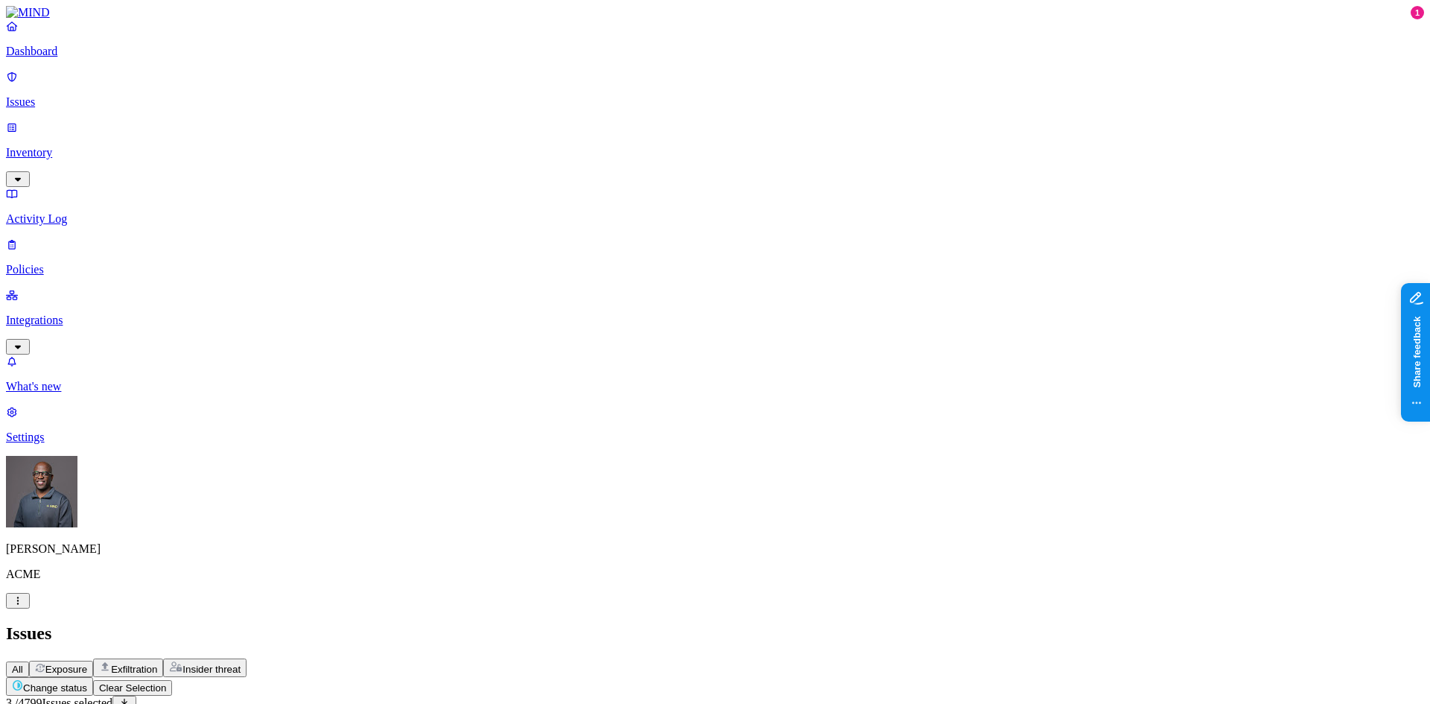
drag, startPoint x: 203, startPoint y: 372, endPoint x: 199, endPoint y: 380, distance: 9.3
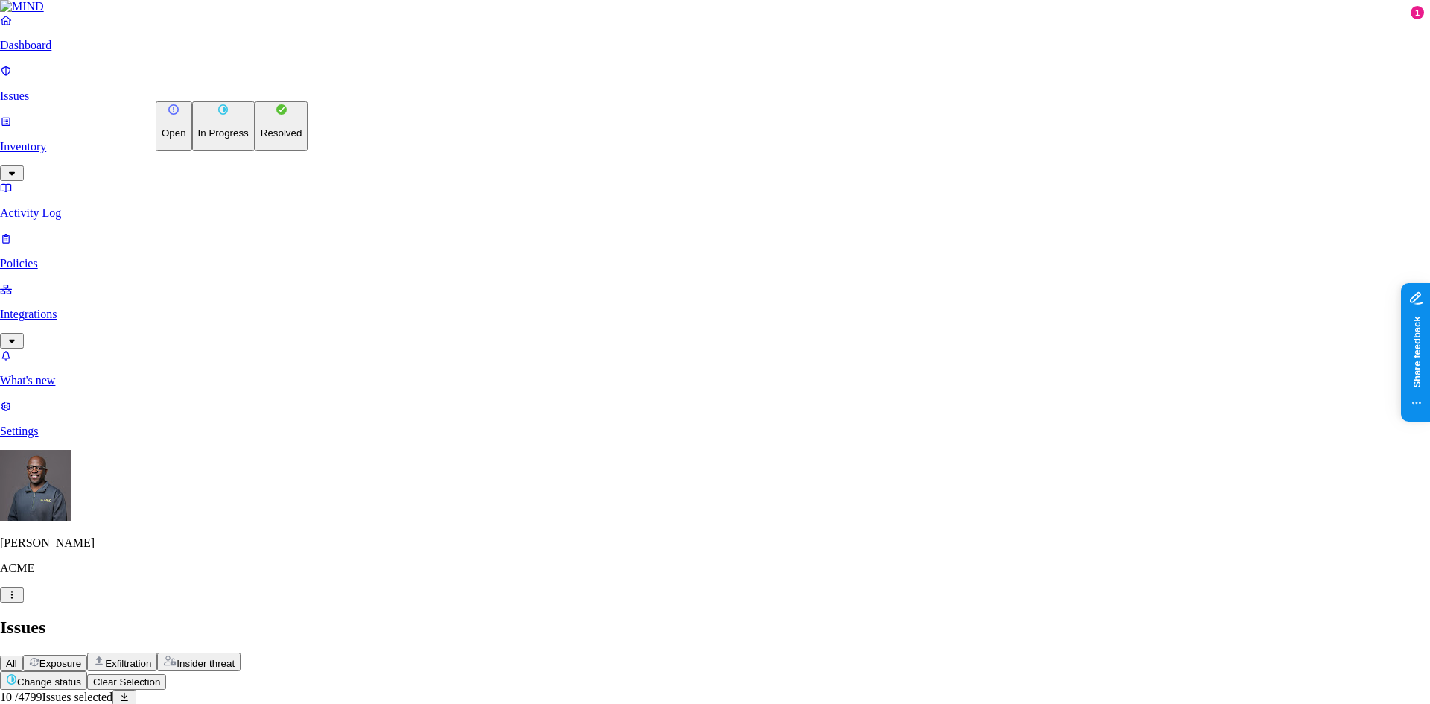
click at [276, 115] on img at bounding box center [282, 110] width 12 height 12
select select "Issue Remediated"
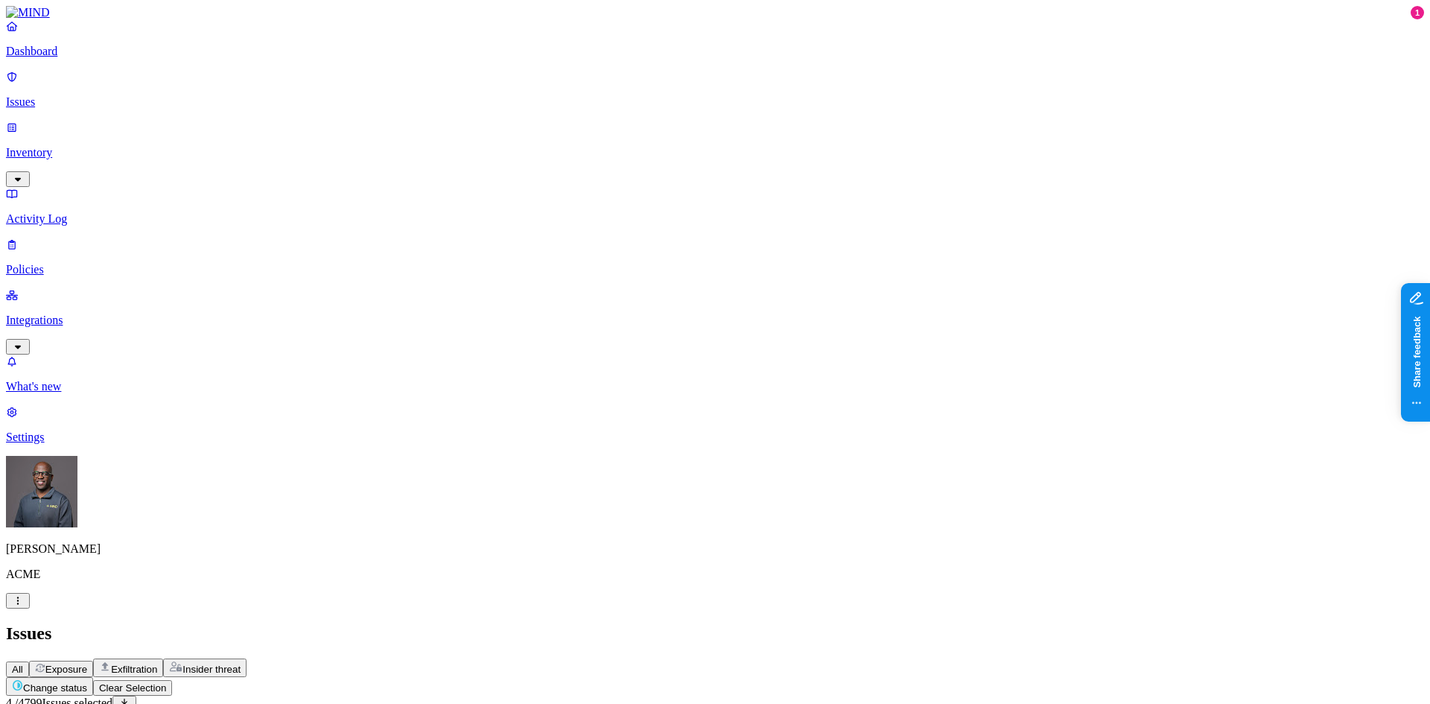
drag, startPoint x: 204, startPoint y: 549, endPoint x: 203, endPoint y: 535, distance: 14.2
drag, startPoint x: 204, startPoint y: 522, endPoint x: 204, endPoint y: 507, distance: 15.6
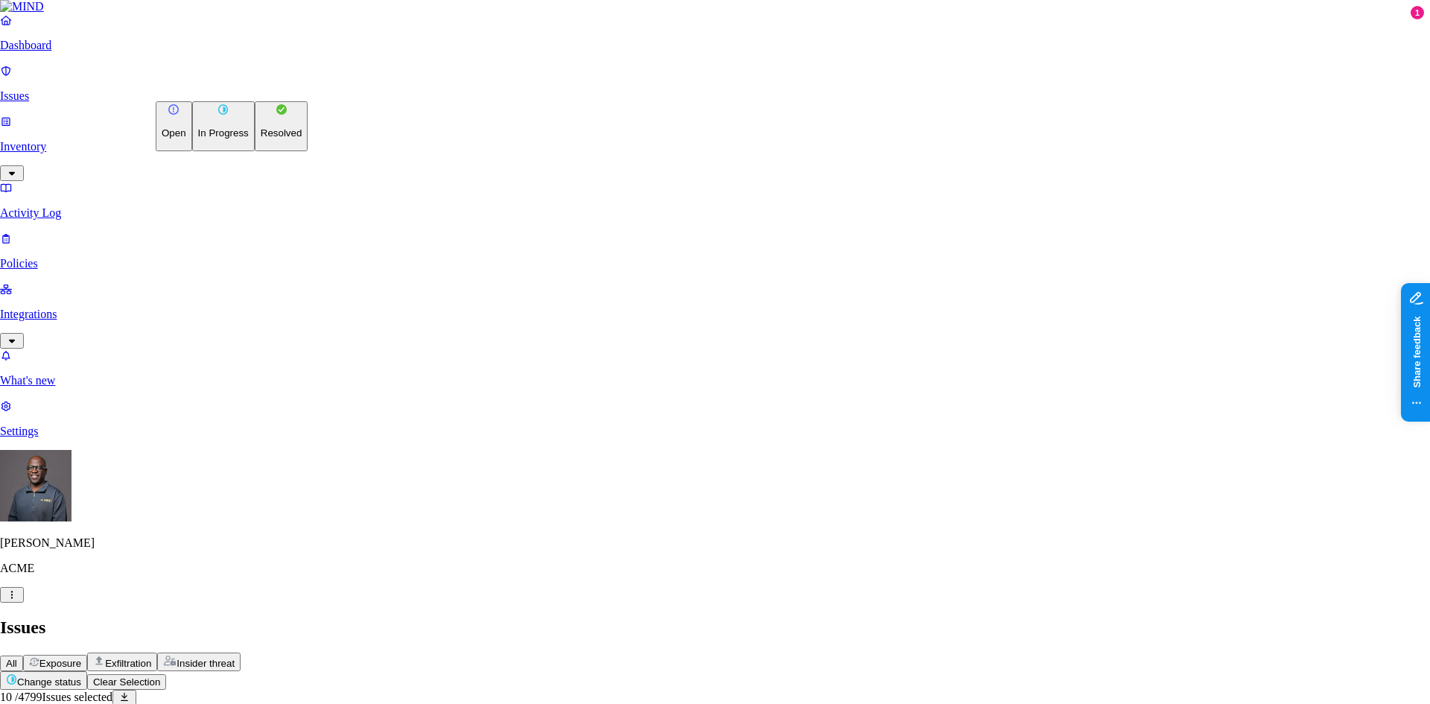
click at [261, 139] on p "Resolved" at bounding box center [282, 132] width 42 height 11
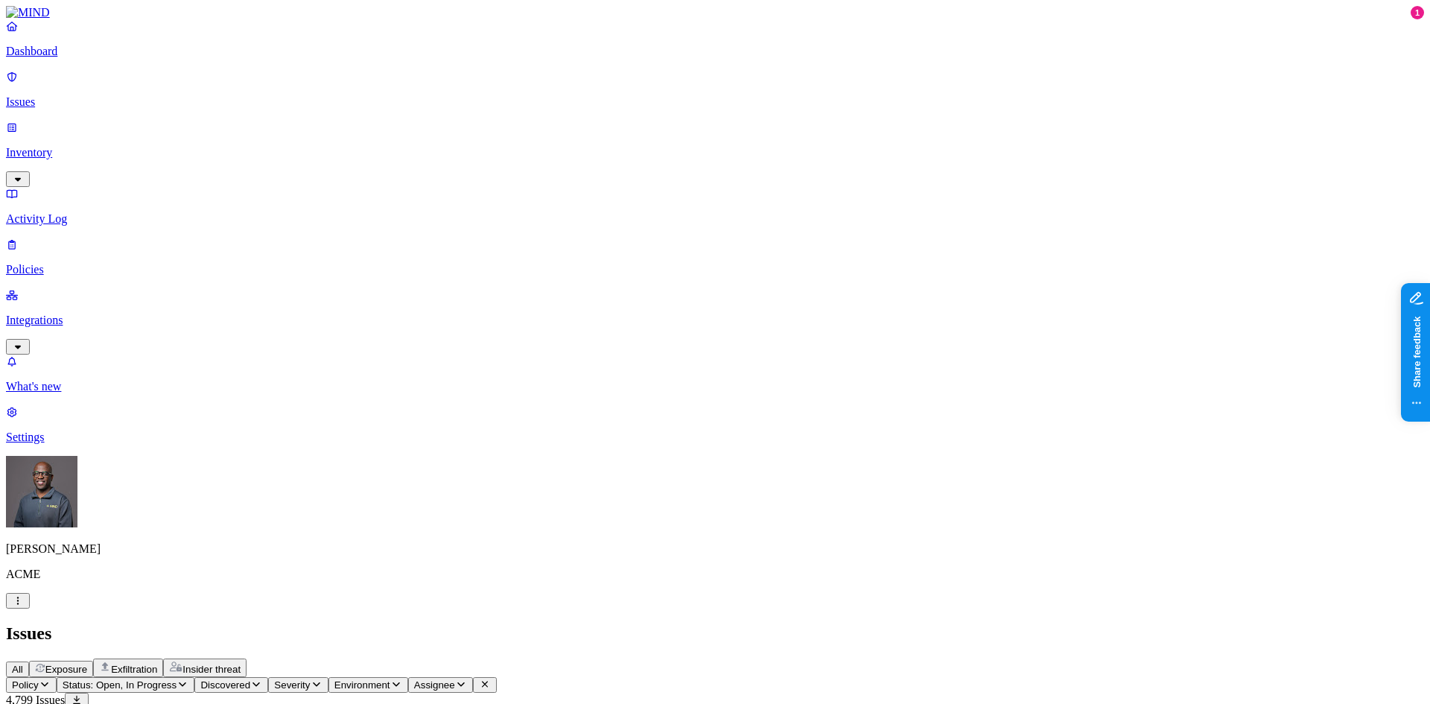
scroll to position [348, 0]
click at [656, 232] on html "Dashboard Issues Inventory Activity Log Policies Integrations What's new 1 Sett…" at bounding box center [715, 668] width 1430 height 1337
click at [562, 35] on html "Dashboard Issues Inventory Activity Log Policies Integrations What's new 1 Sett…" at bounding box center [715, 668] width 1430 height 1337
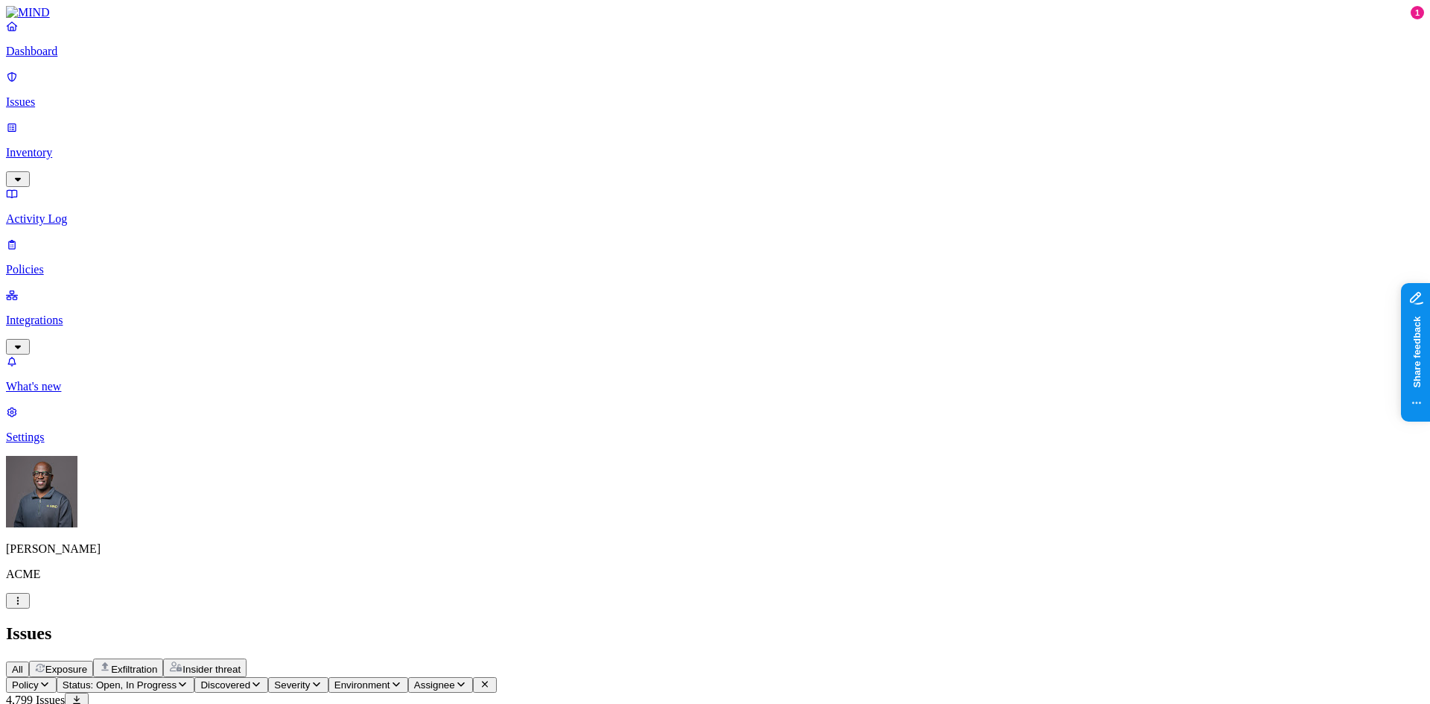
drag, startPoint x: 680, startPoint y: 388, endPoint x: 684, endPoint y: 370, distance: 18.3
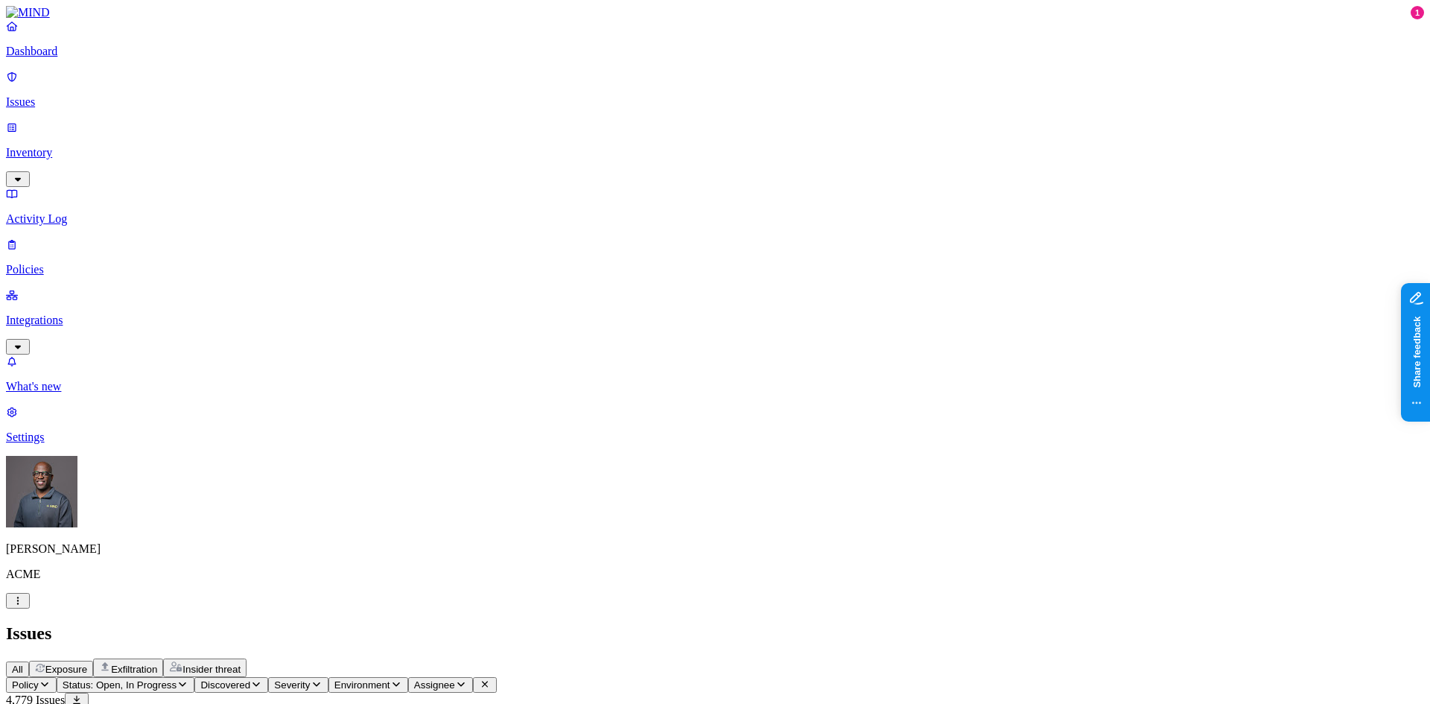
click at [51, 679] on icon "button" at bounding box center [45, 684] width 12 height 10
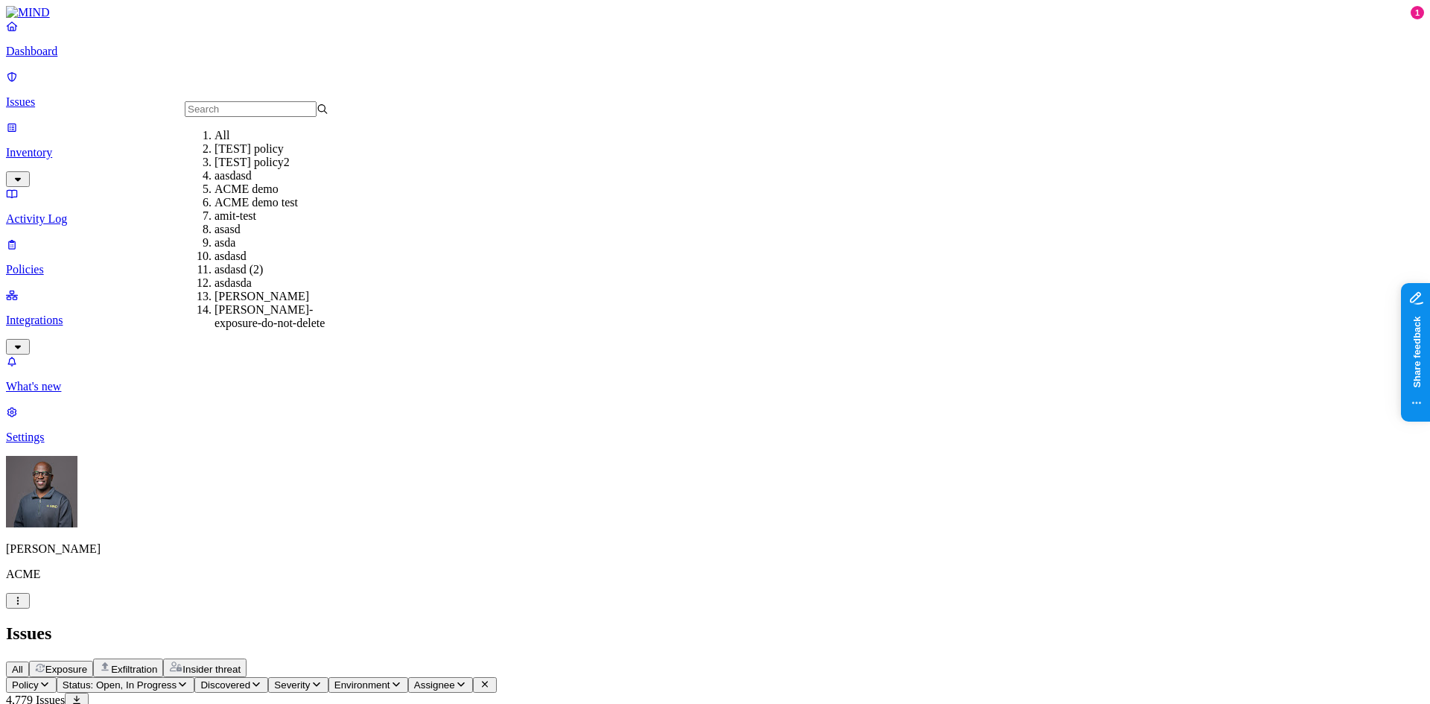
click at [231, 114] on input "text" at bounding box center [251, 109] width 132 height 16
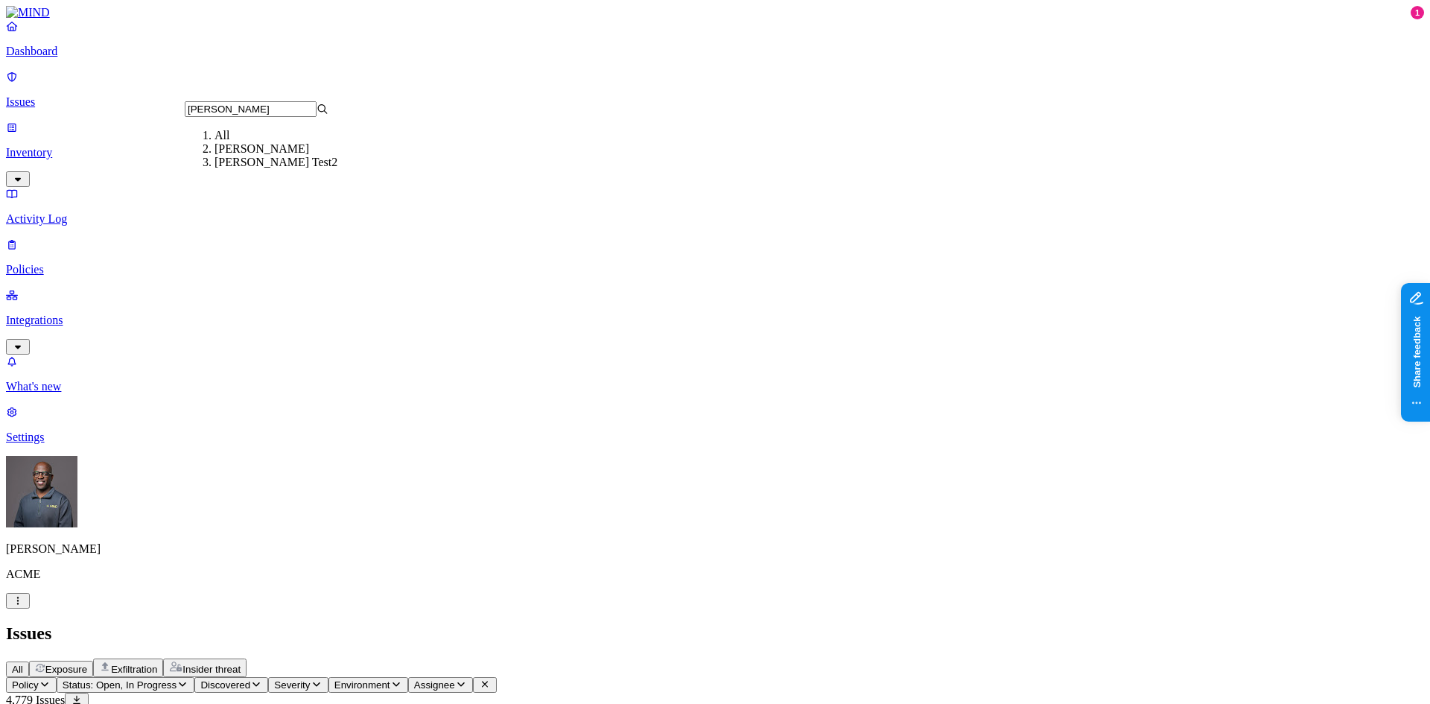
type input "[PERSON_NAME]"
click at [226, 169] on div "[PERSON_NAME] Test2" at bounding box center [287, 162] width 144 height 13
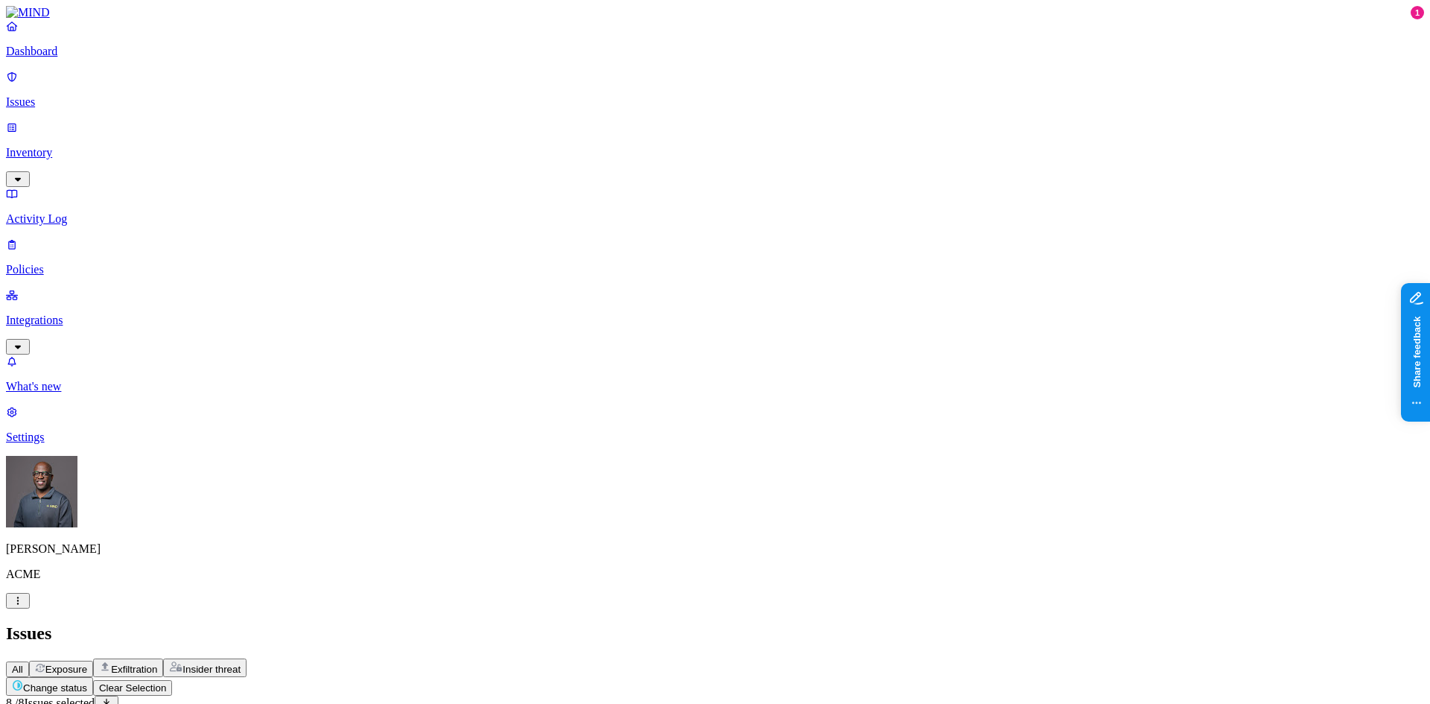
click at [244, 83] on html "Dashboard Issues Inventory Activity Log Policies Integrations What's new 1 Sett…" at bounding box center [715, 532] width 1430 height 1065
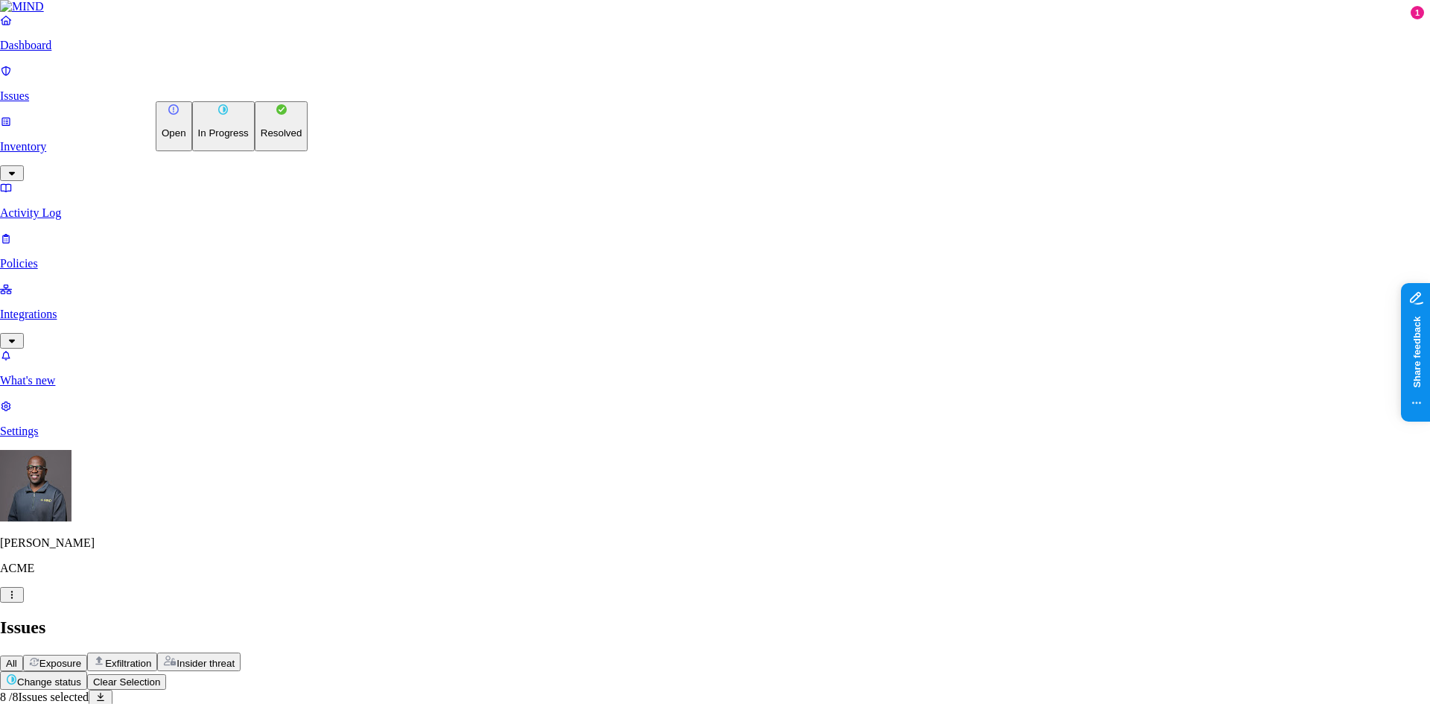
click at [261, 139] on p "Resolved" at bounding box center [282, 132] width 42 height 11
select select "Risk Accepted"
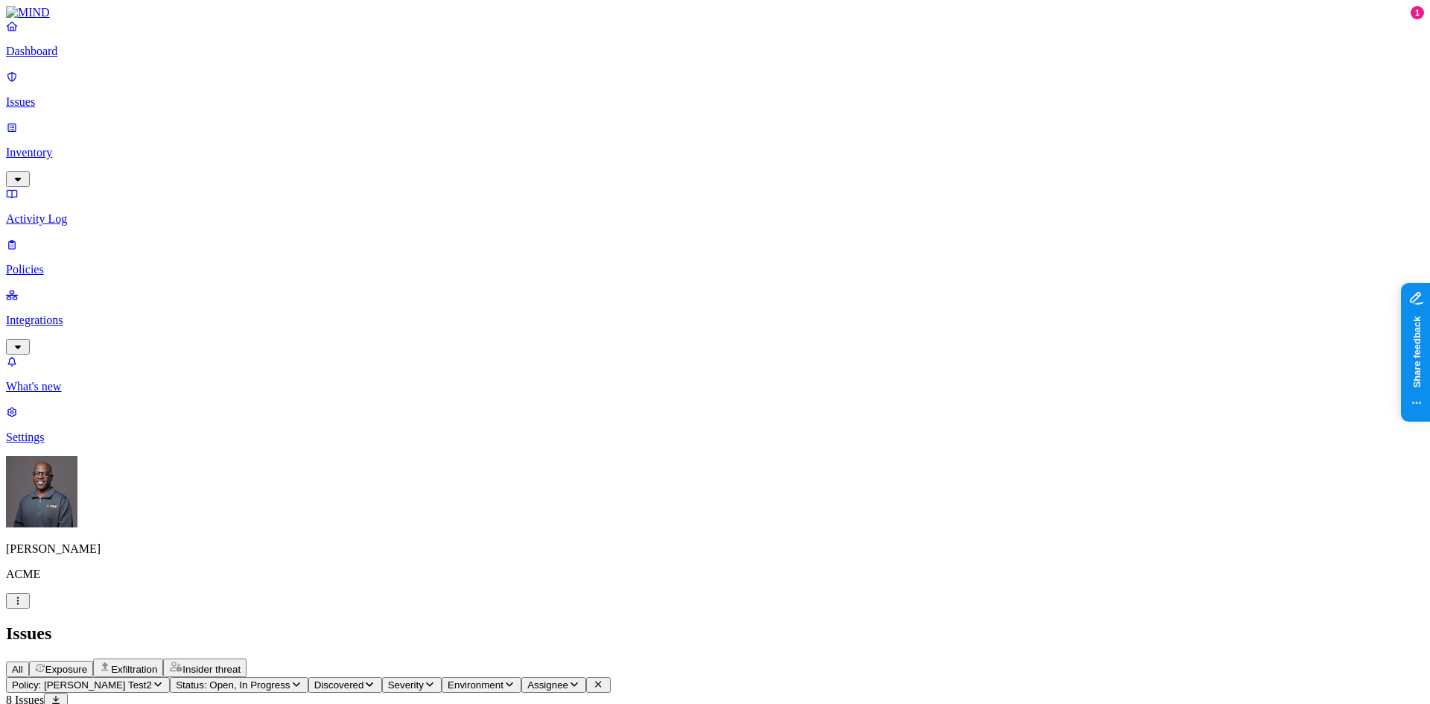
click at [164, 679] on icon "button" at bounding box center [158, 684] width 12 height 10
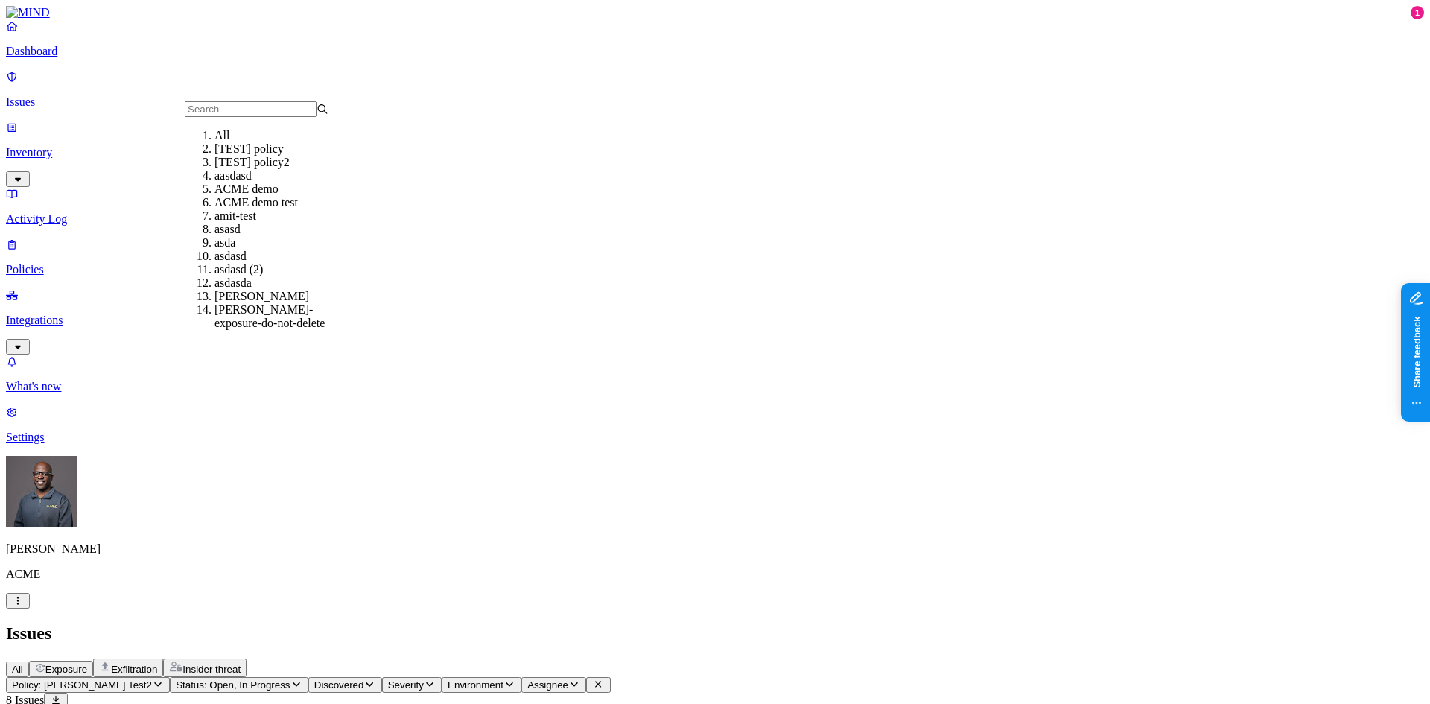
click at [232, 117] on input "text" at bounding box center [251, 109] width 132 height 16
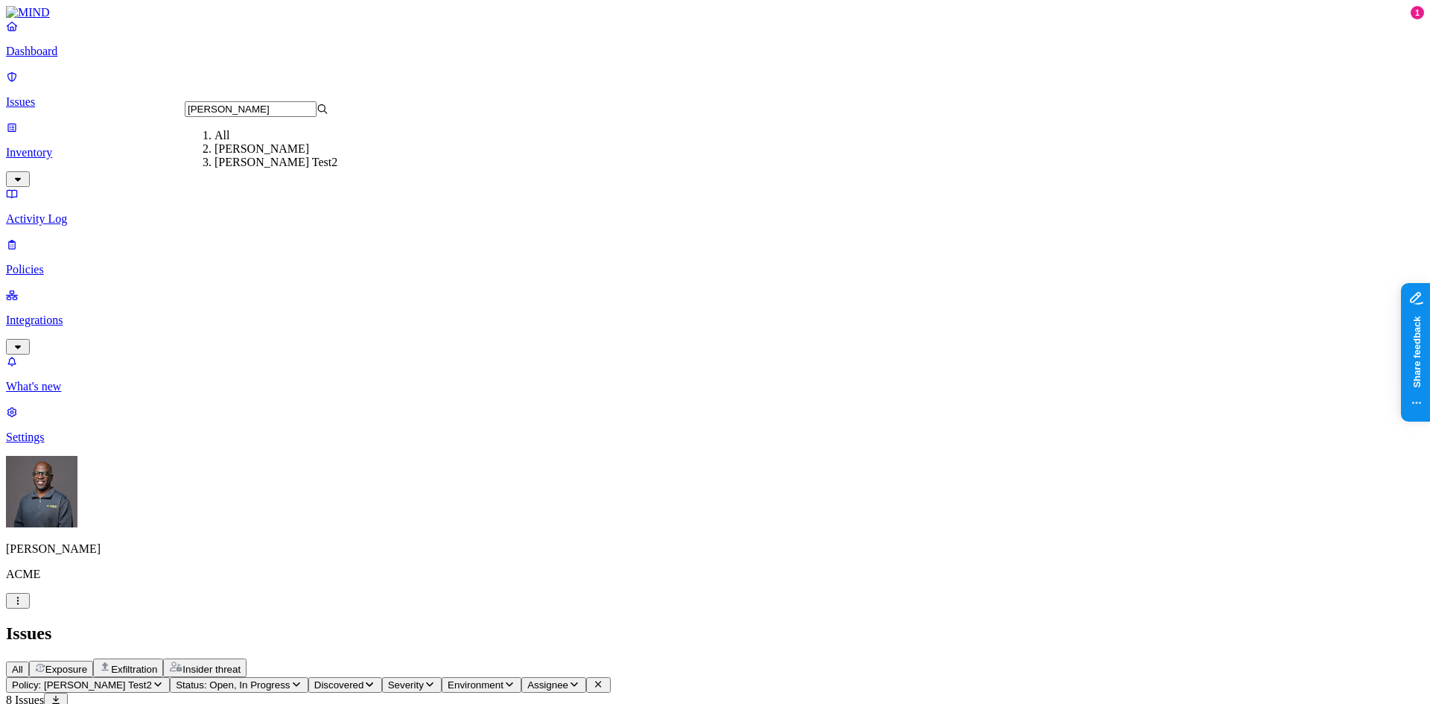
type input "[PERSON_NAME]"
click at [221, 156] on div "[PERSON_NAME]" at bounding box center [287, 148] width 144 height 13
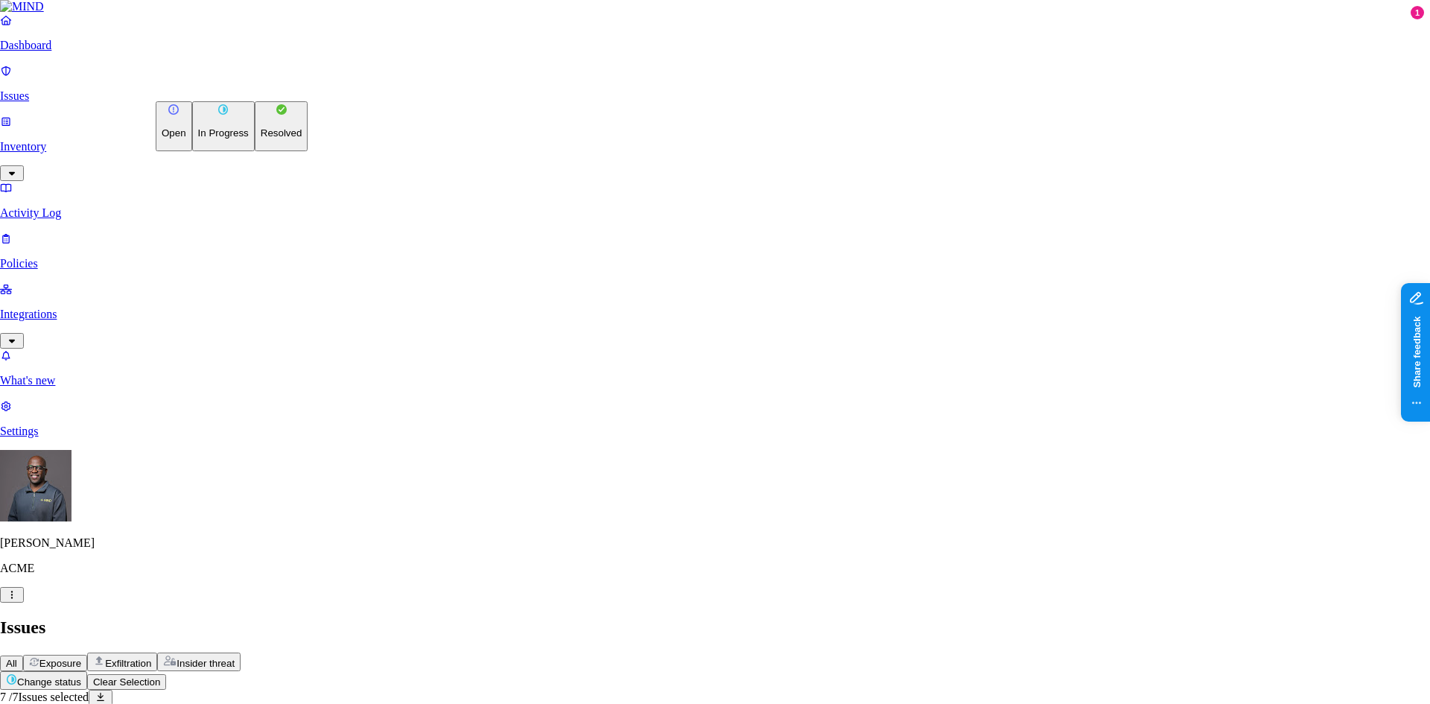
click at [251, 85] on html "Dashboard Issues Inventory Activity Log Policies Integrations What's new 1 Sett…" at bounding box center [715, 509] width 1430 height 1019
click at [261, 139] on p "Resolved" at bounding box center [282, 132] width 42 height 11
select select "Risk Accepted"
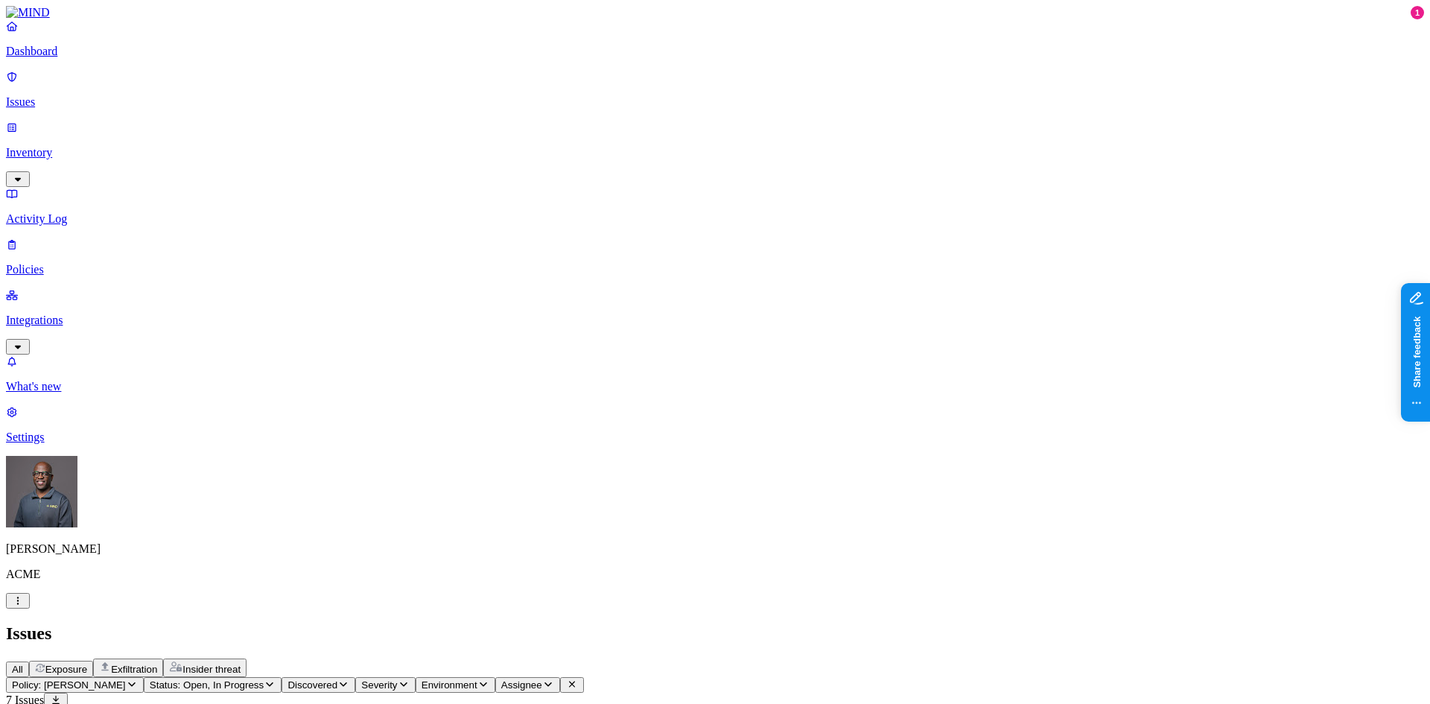
drag, startPoint x: 300, startPoint y: 355, endPoint x: 300, endPoint y: 267, distance: 88.6
click at [39, 146] on p "Inventory" at bounding box center [715, 152] width 1418 height 13
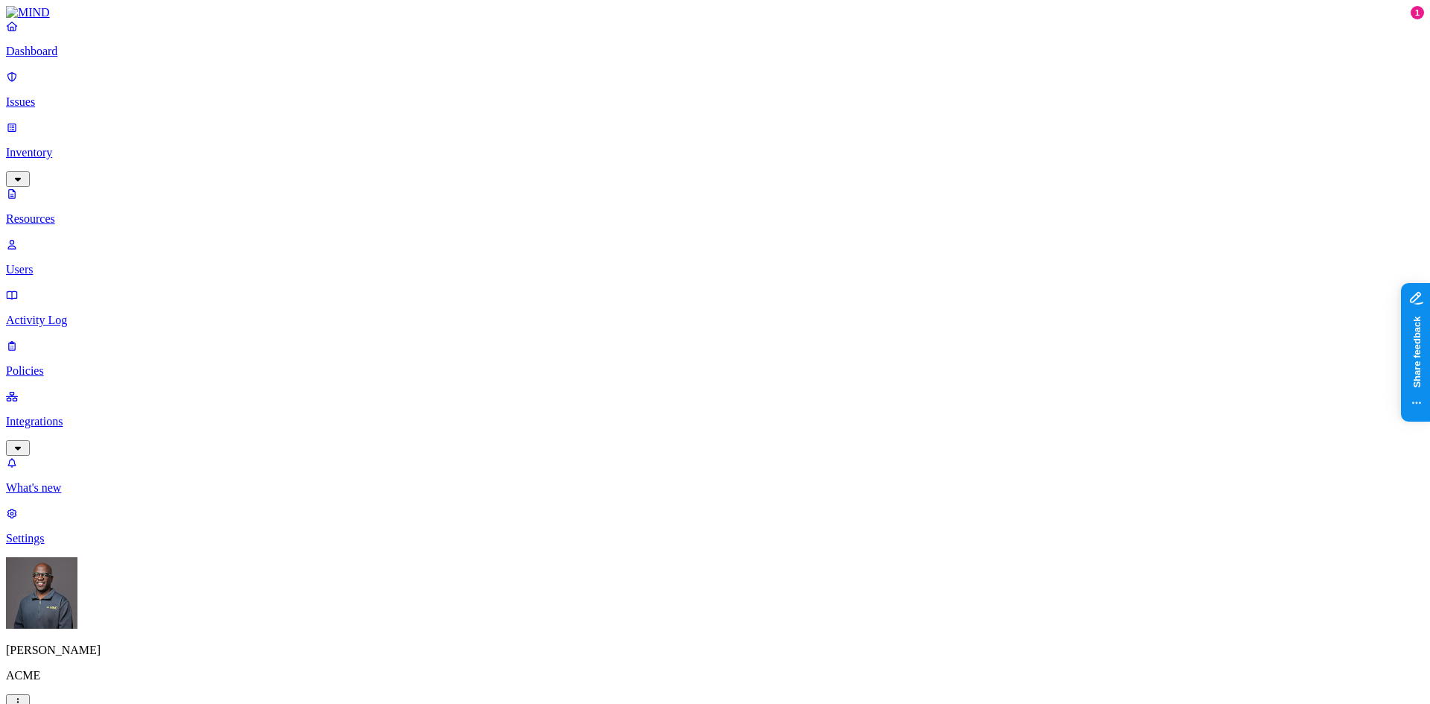
click at [64, 263] on p "Users" at bounding box center [715, 269] width 1418 height 13
click at [66, 58] on p "Dashboard" at bounding box center [715, 51] width 1418 height 13
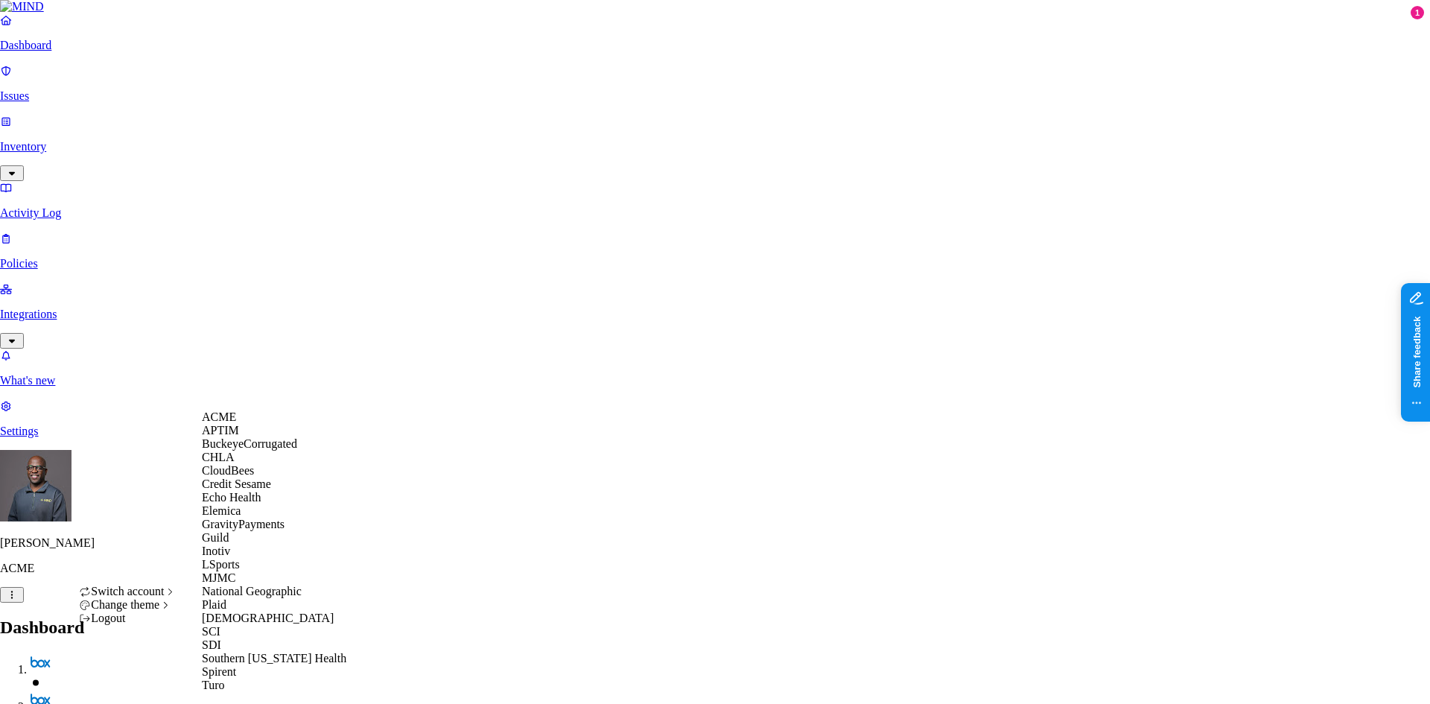
scroll to position [80, 0]
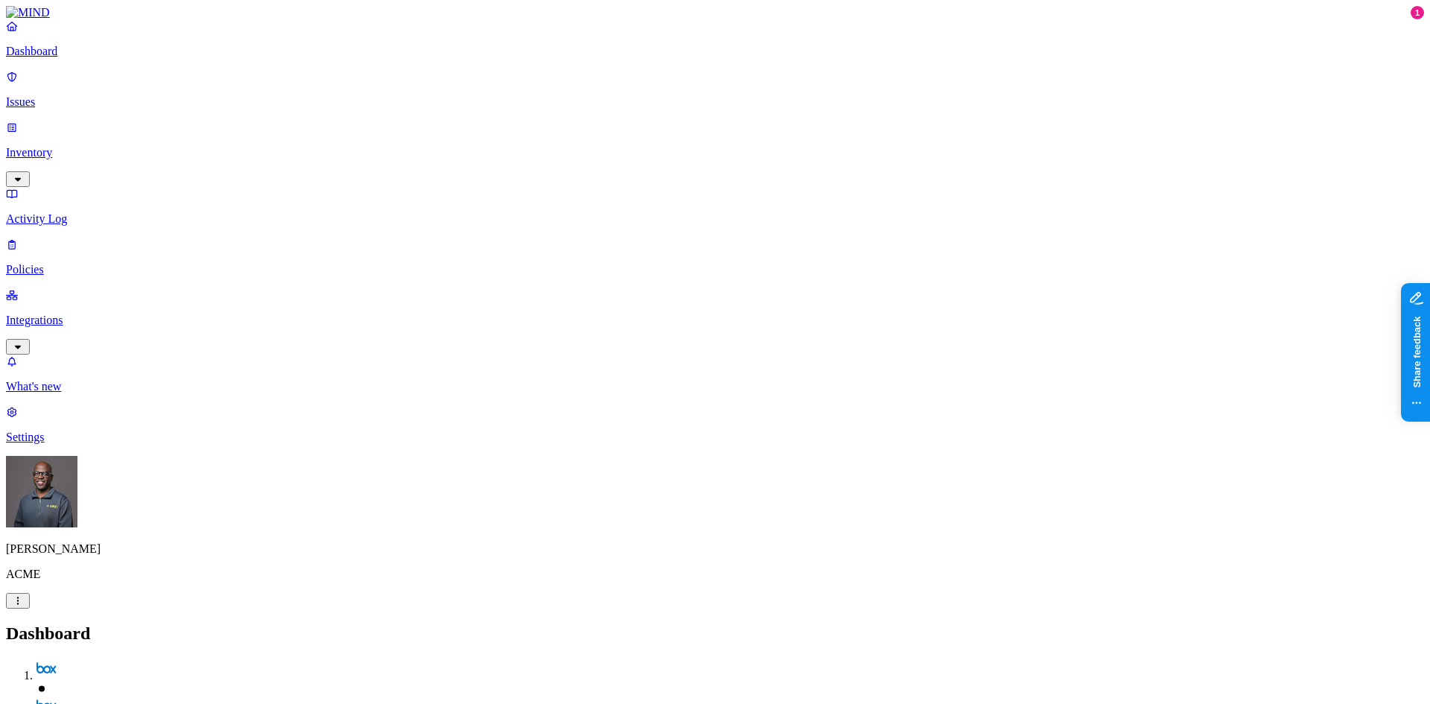
click at [64, 263] on p "Policies" at bounding box center [715, 269] width 1418 height 13
click at [89, 659] on button "Create Policy" at bounding box center [47, 667] width 83 height 16
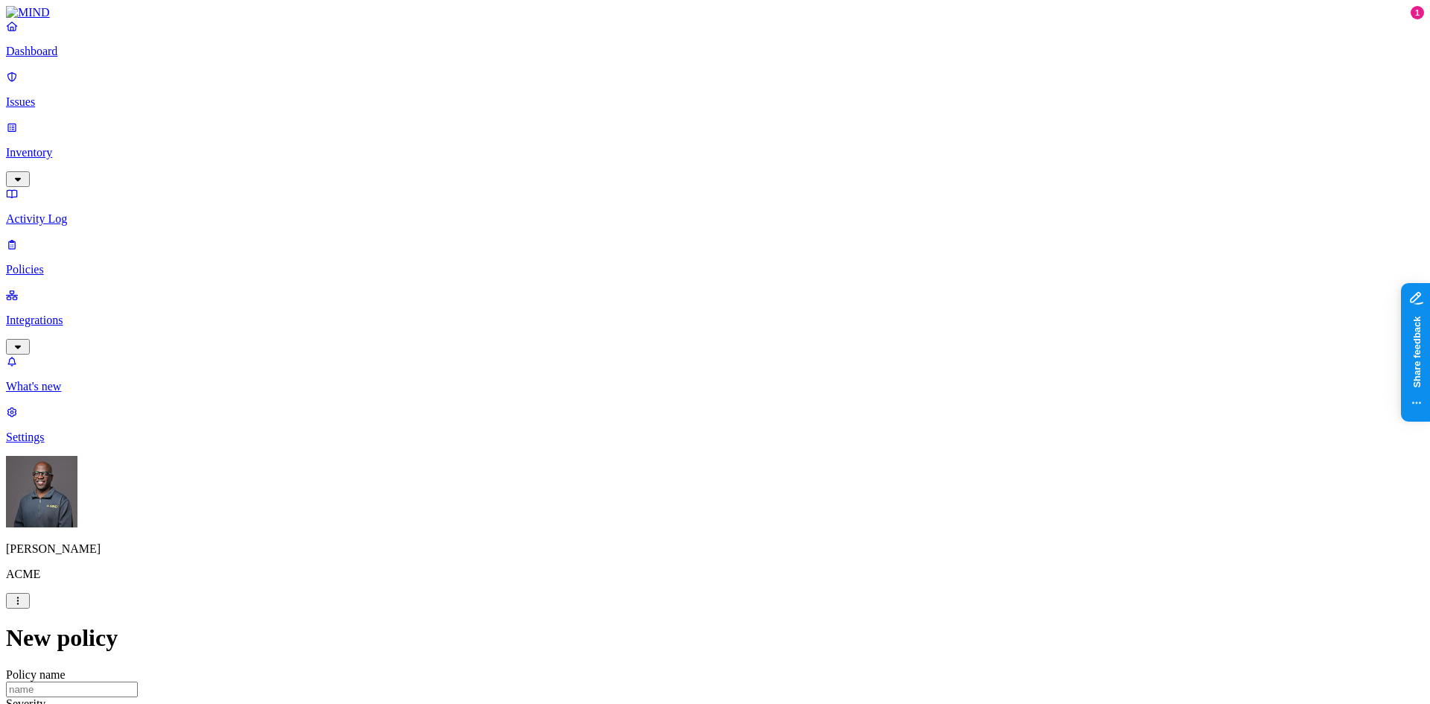
scroll to position [298, 0]
click at [648, 377] on label "Classification" at bounding box center [636, 370] width 66 height 13
click at [615, 480] on button "button" at bounding box center [609, 477] width 12 height 4
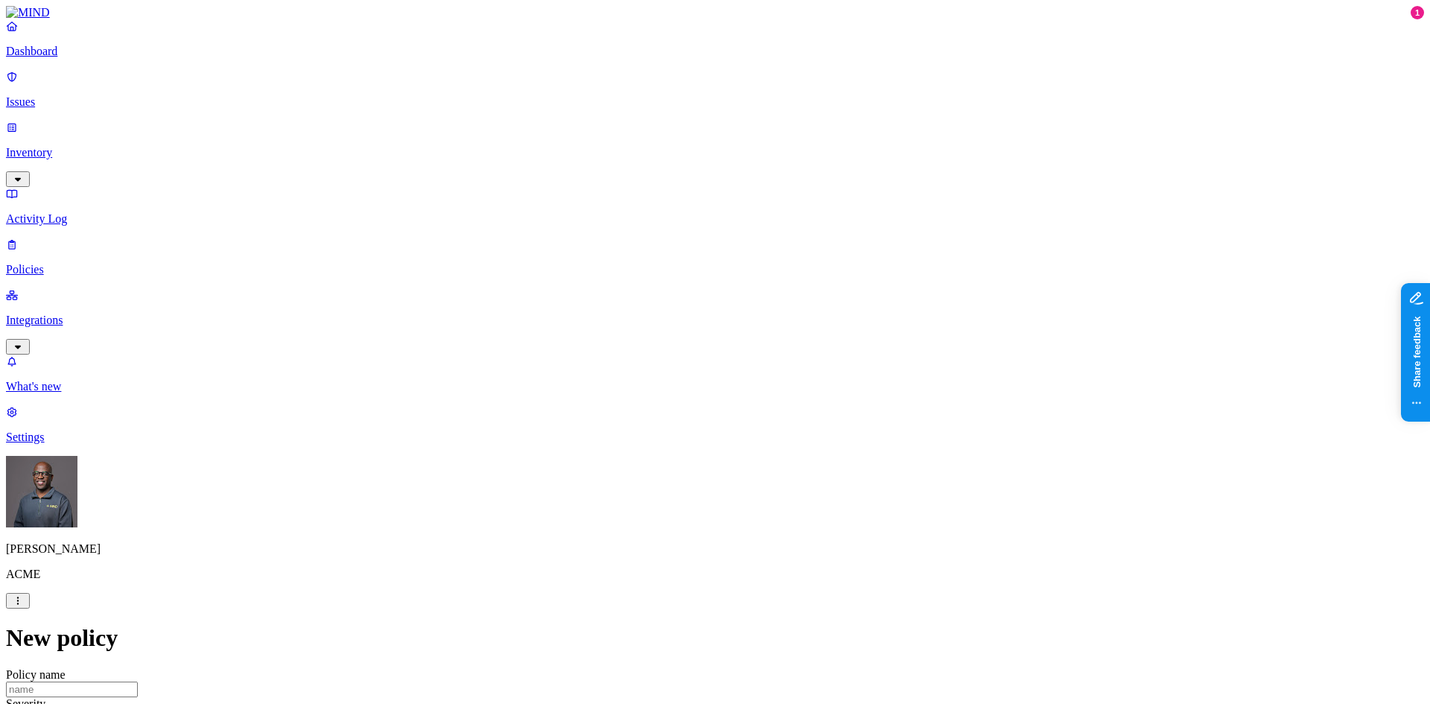
click at [664, 528] on label "Web Domain" at bounding box center [649, 526] width 39 height 26
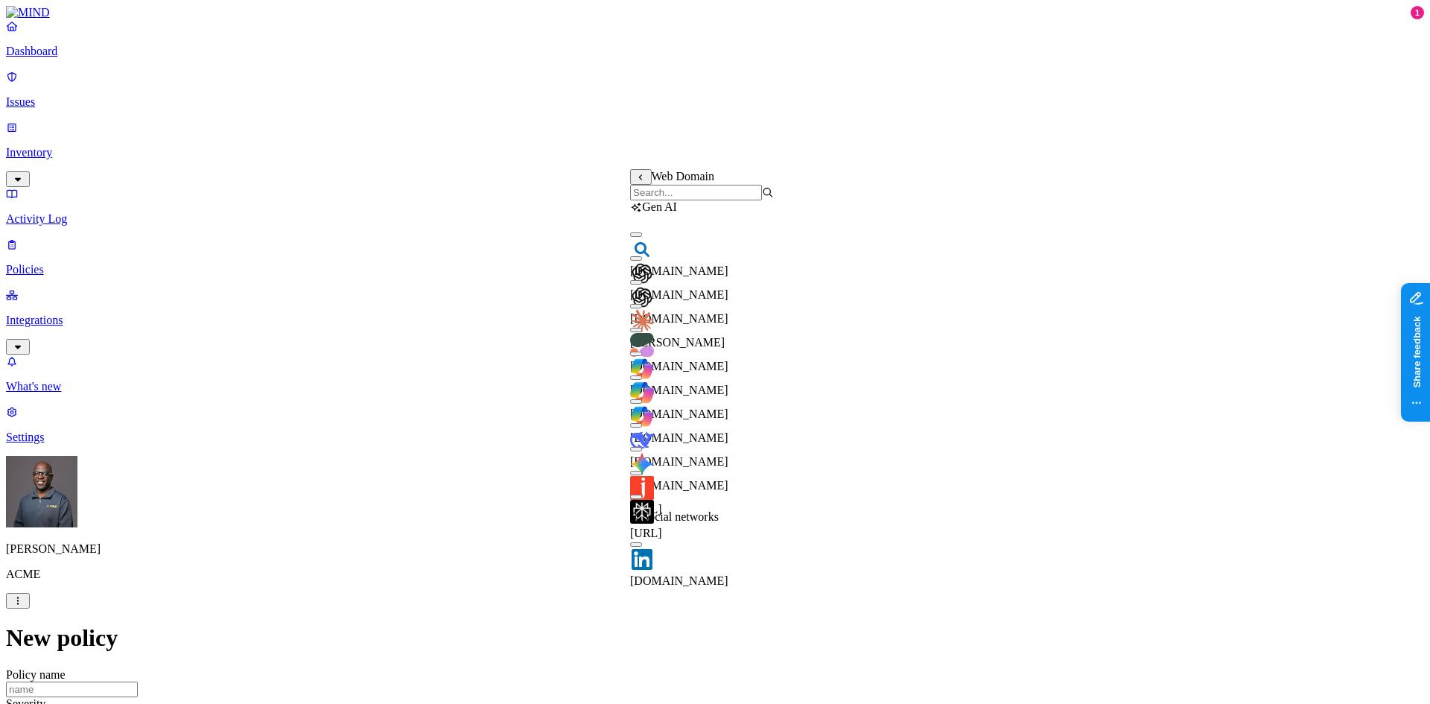
click at [642, 356] on button "button" at bounding box center [636, 354] width 12 height 4
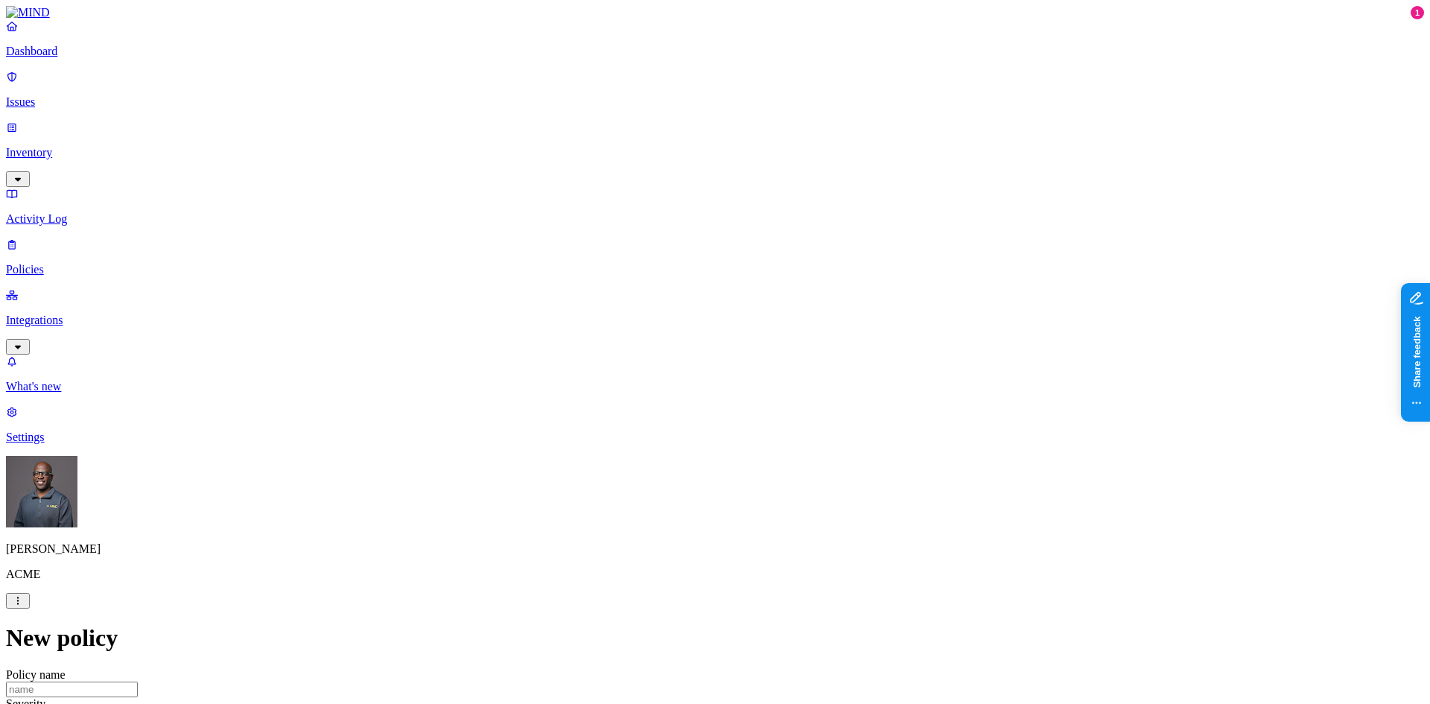
scroll to position [521, 0]
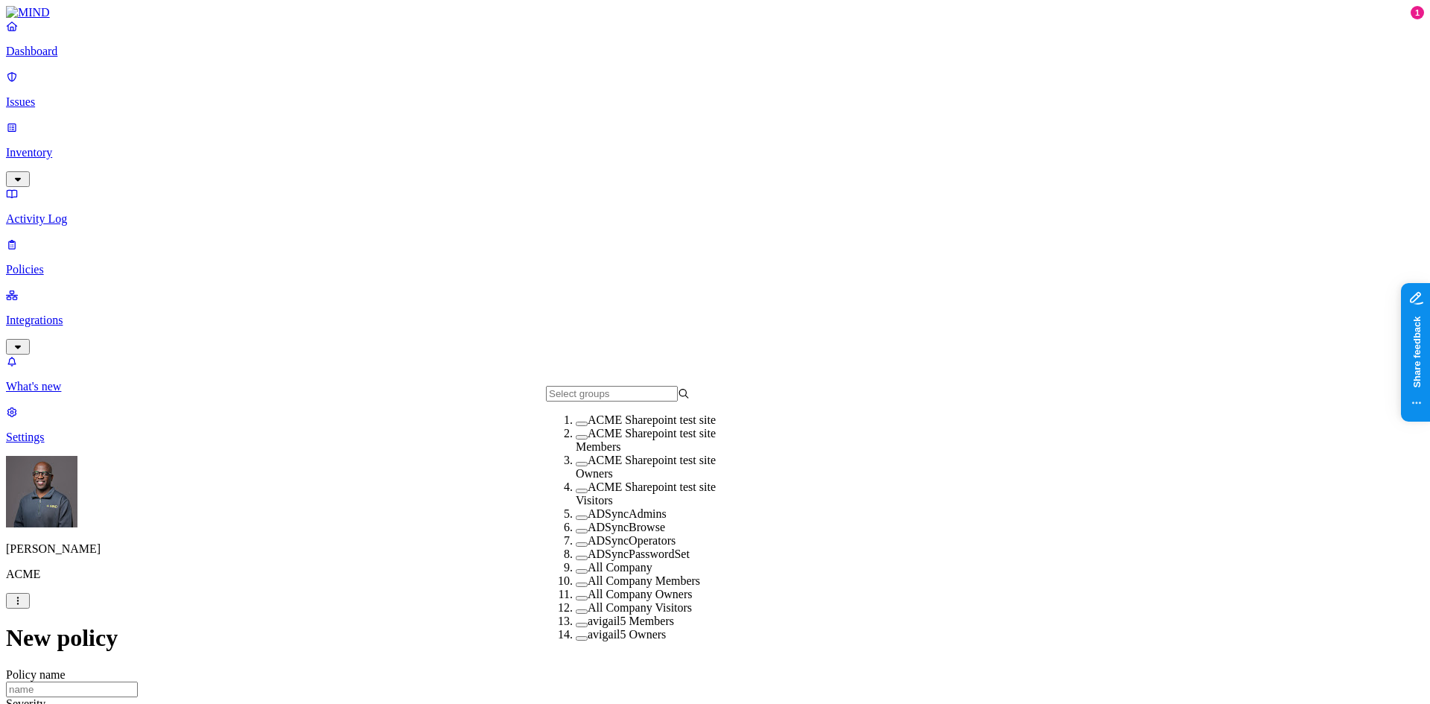
click at [576, 426] on button "button" at bounding box center [582, 424] width 12 height 4
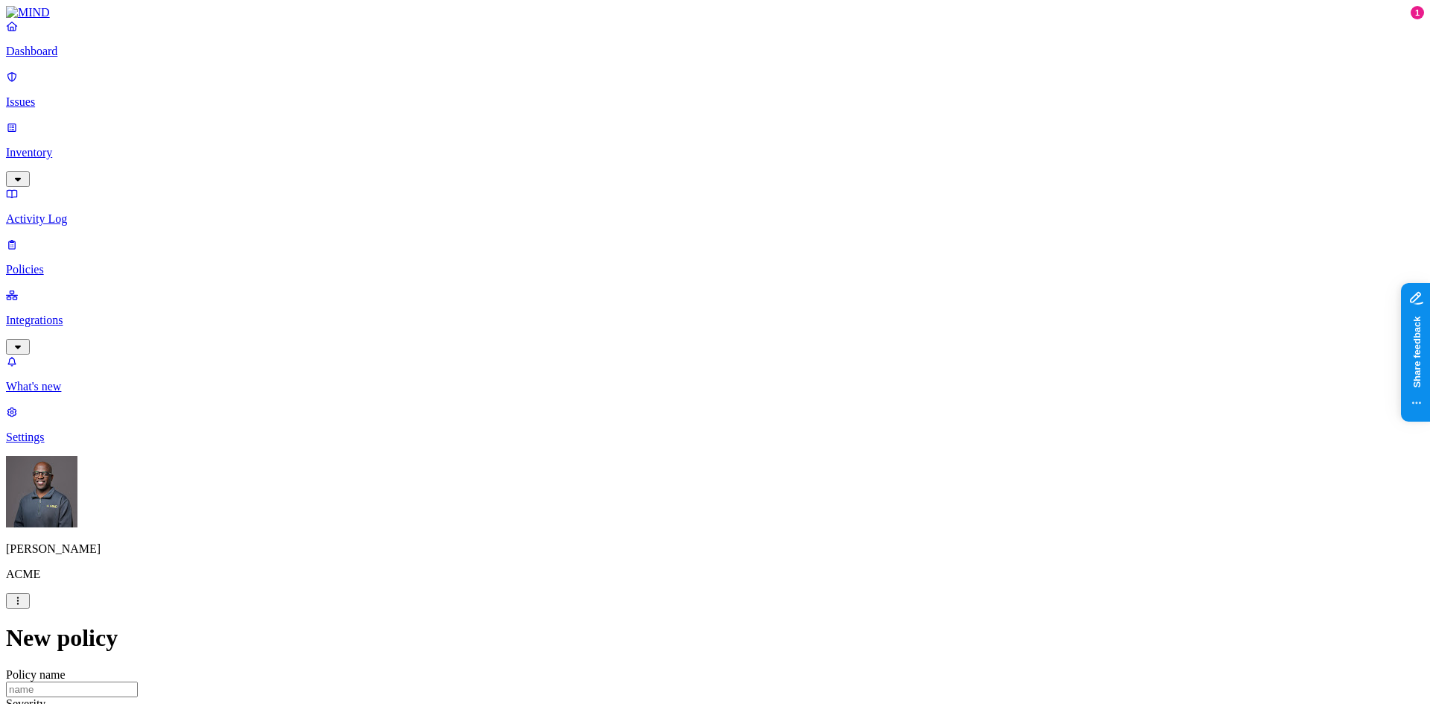
click at [60, 212] on p "Activity Log" at bounding box center [715, 218] width 1418 height 13
click at [53, 95] on p "Issues" at bounding box center [715, 101] width 1418 height 13
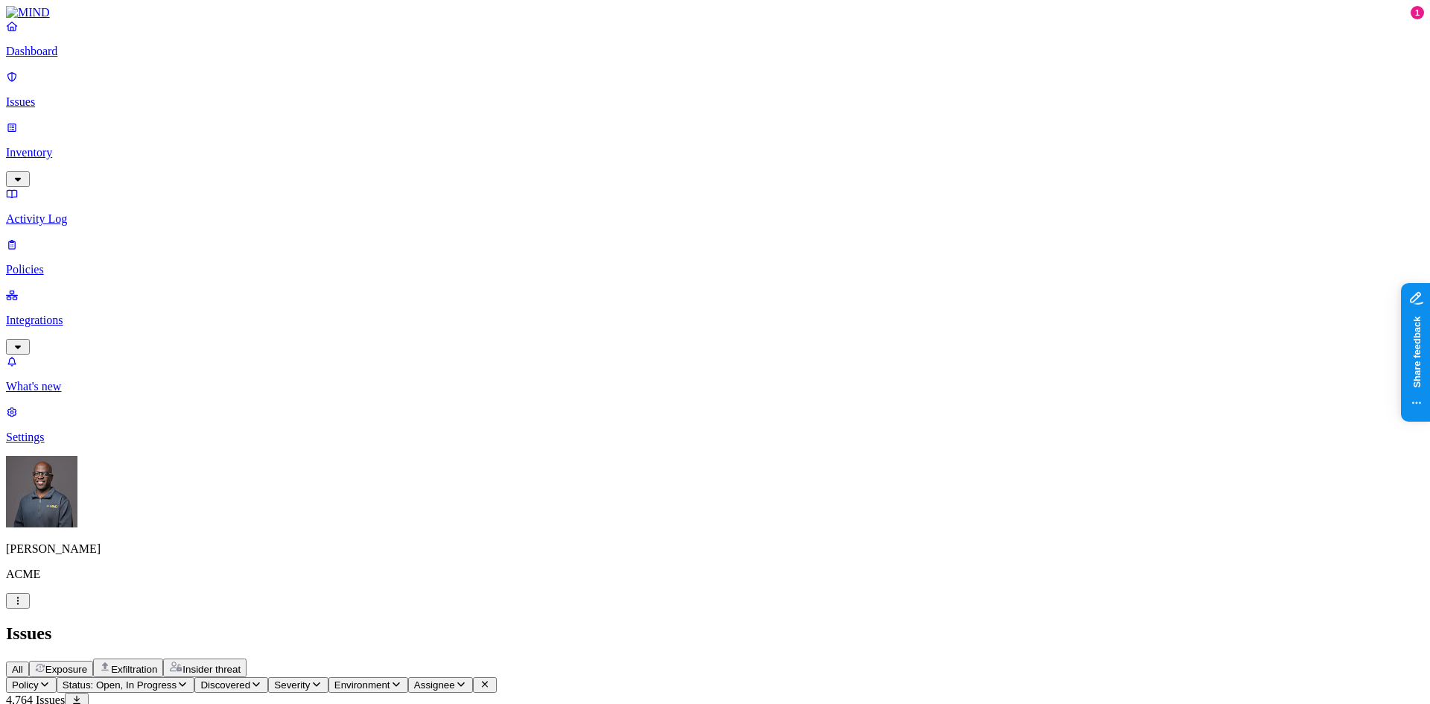
click at [758, 659] on div "All Exposure Exfiltration Insider threat" at bounding box center [715, 668] width 1418 height 19
click at [87, 664] on span "Exposure" at bounding box center [66, 669] width 42 height 11
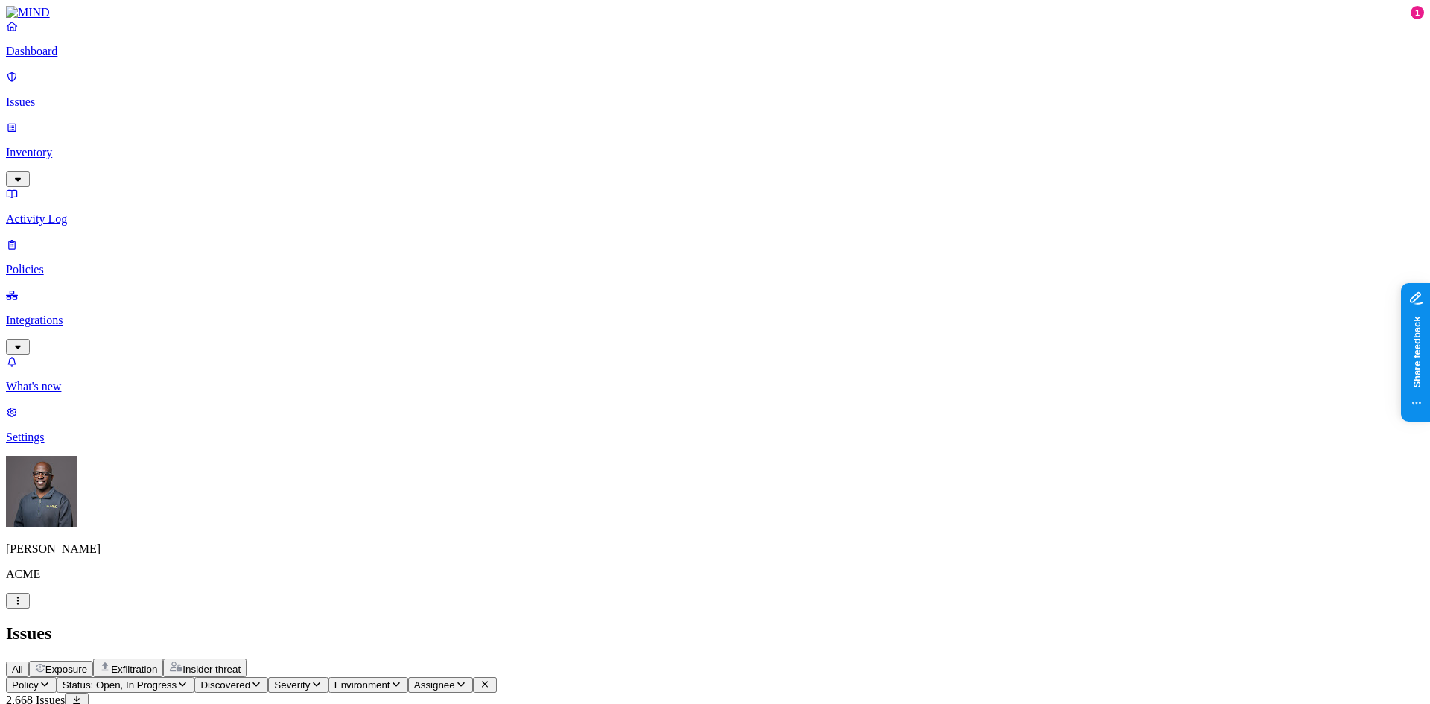
scroll to position [458, 0]
click at [913, 624] on div "Issues" at bounding box center [715, 634] width 1418 height 20
click at [55, 314] on p "Integrations" at bounding box center [715, 320] width 1418 height 13
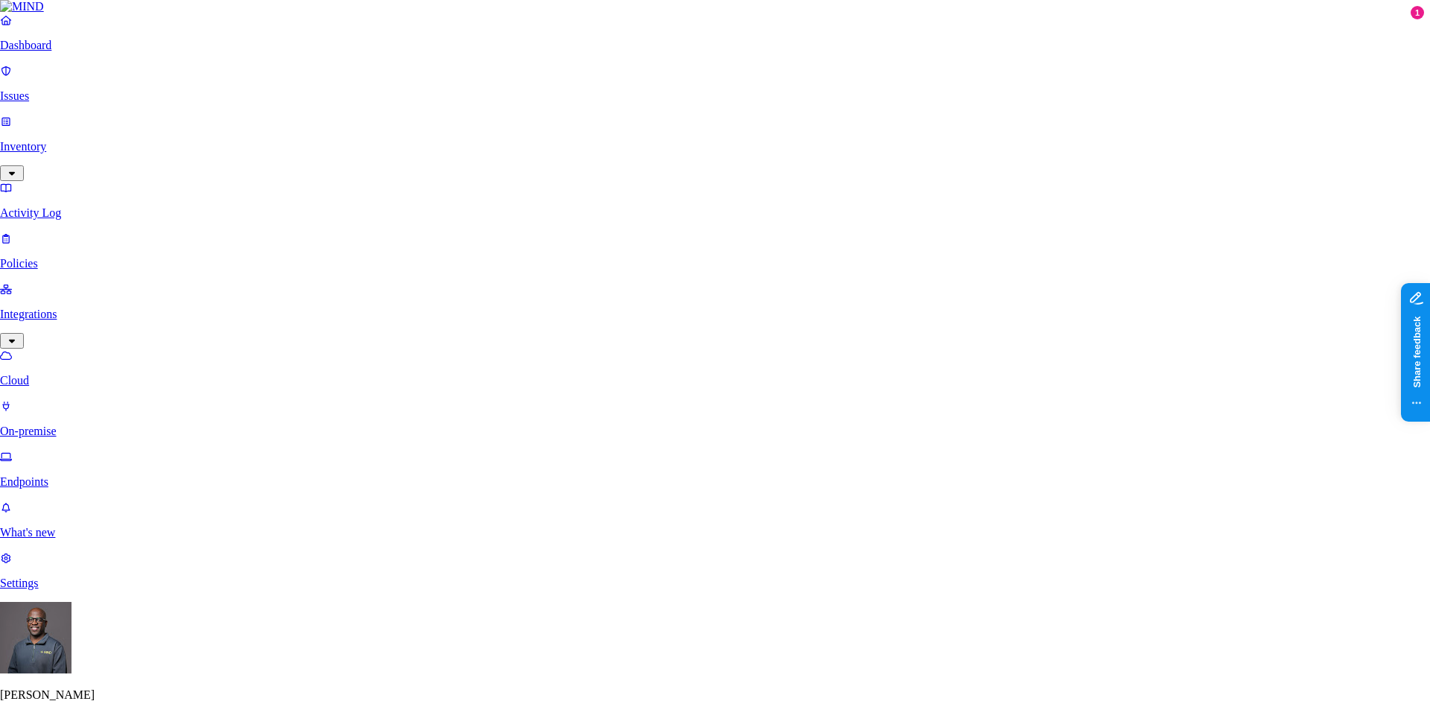
scroll to position [191, 0]
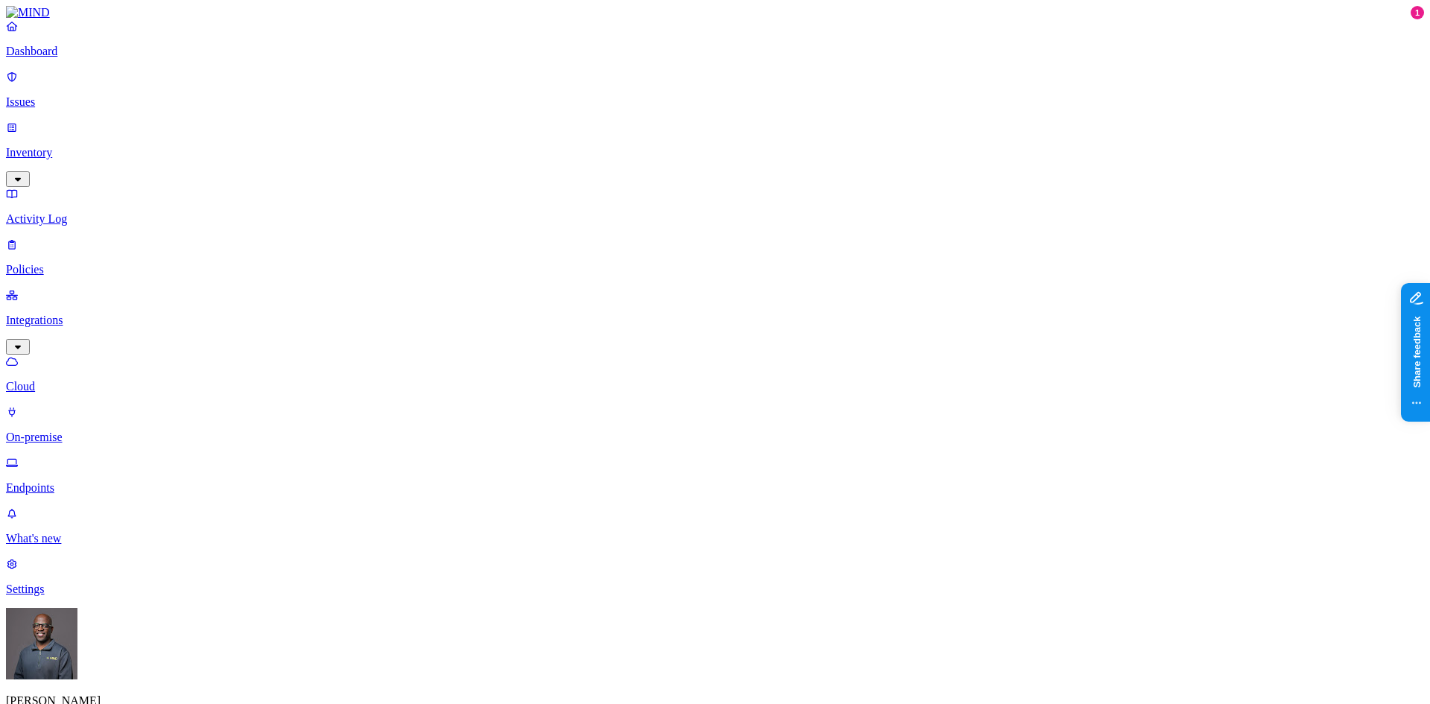
click at [77, 431] on p "On-premise" at bounding box center [715, 437] width 1418 height 13
click at [74, 481] on p "Endpoints" at bounding box center [715, 487] width 1418 height 13
click at [60, 58] on p "Dashboard" at bounding box center [715, 51] width 1418 height 13
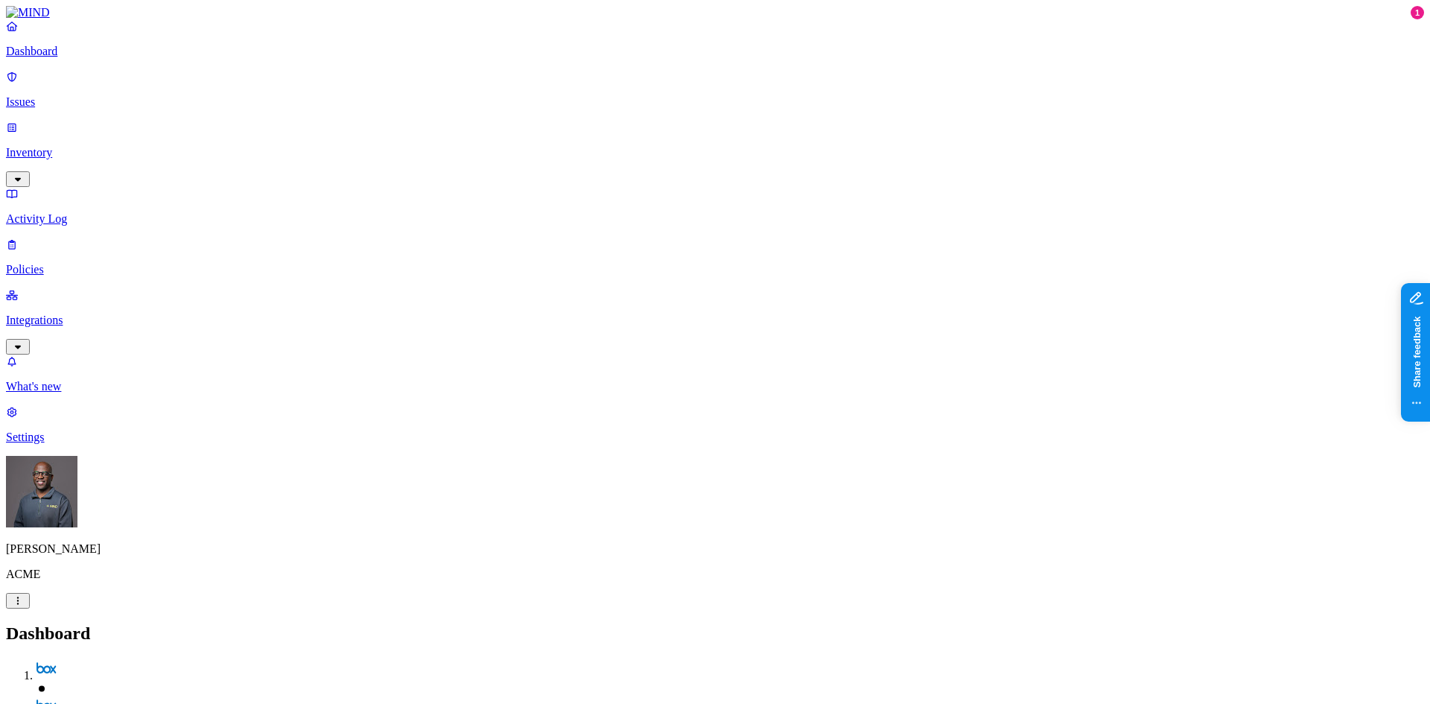
click at [68, 263] on p "Policies" at bounding box center [715, 269] width 1418 height 13
click at [80, 692] on icon "button" at bounding box center [74, 697] width 12 height 10
click at [358, 142] on span "Endpoint" at bounding box center [354, 148] width 44 height 13
click at [396, 624] on header "Policies Create Policy" at bounding box center [715, 649] width 1418 height 51
click at [89, 659] on button "Create Policy" at bounding box center [47, 667] width 83 height 16
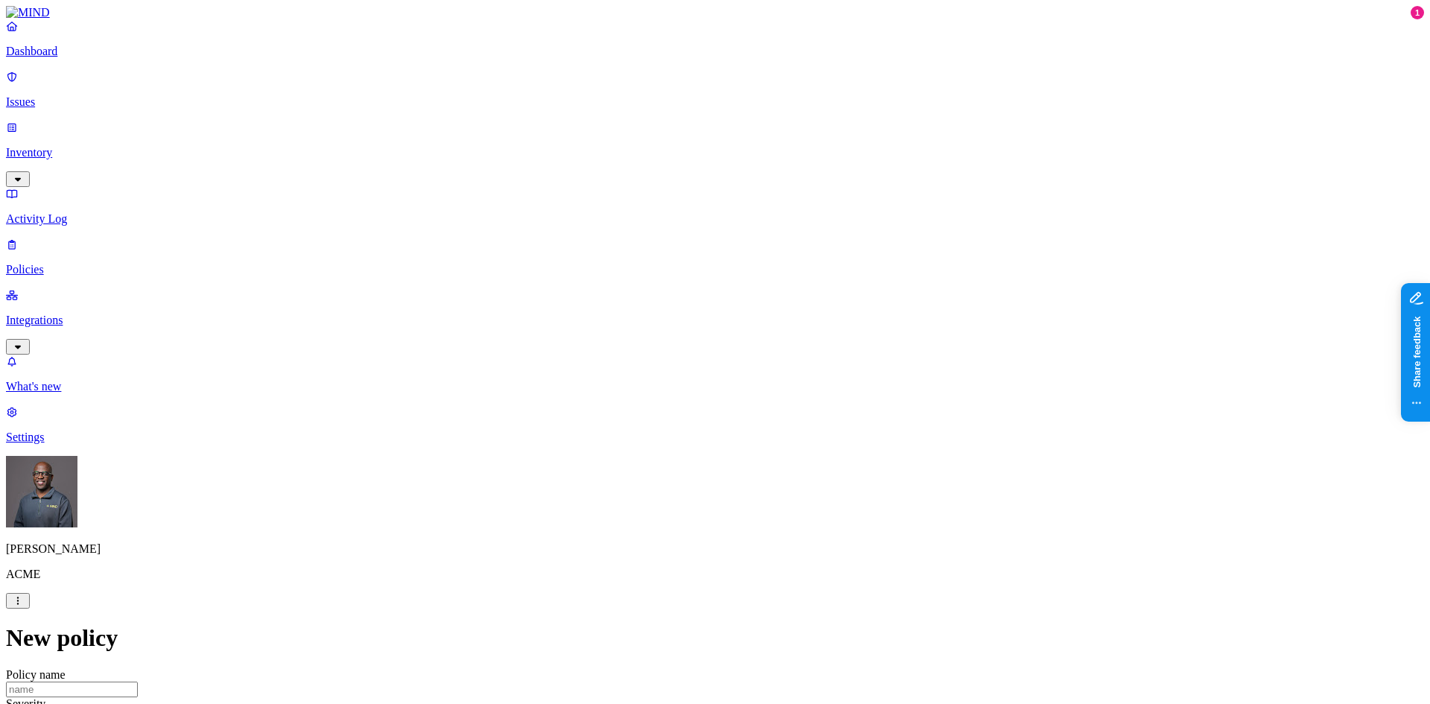
click at [63, 58] on p "Dashboard" at bounding box center [715, 51] width 1418 height 13
click at [56, 314] on p "Integrations" at bounding box center [715, 320] width 1418 height 13
